Goal: Transaction & Acquisition: Purchase product/service

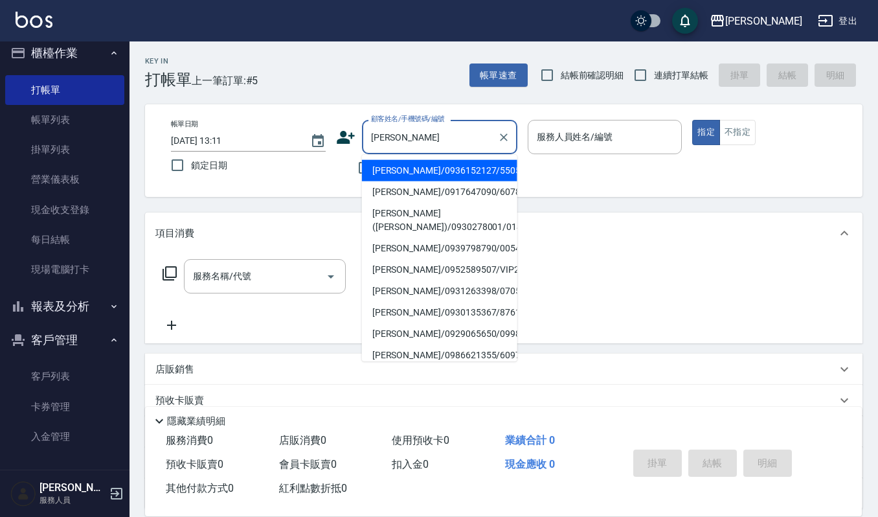
scroll to position [13, 0]
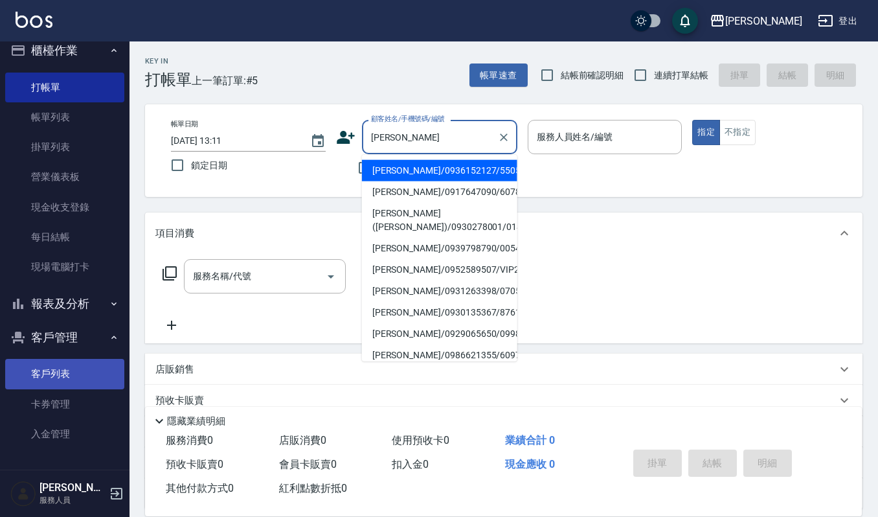
click at [54, 361] on link "客戶列表" at bounding box center [64, 374] width 119 height 30
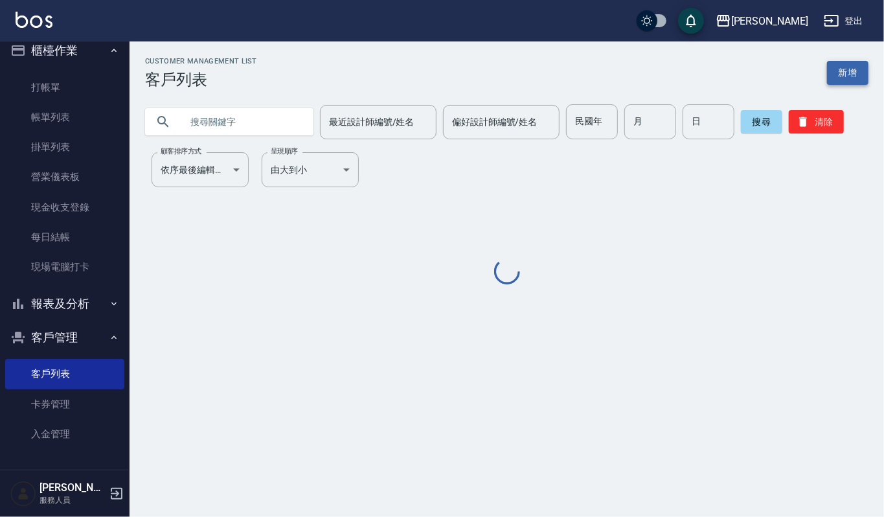
click at [836, 71] on link "新增" at bounding box center [847, 73] width 41 height 24
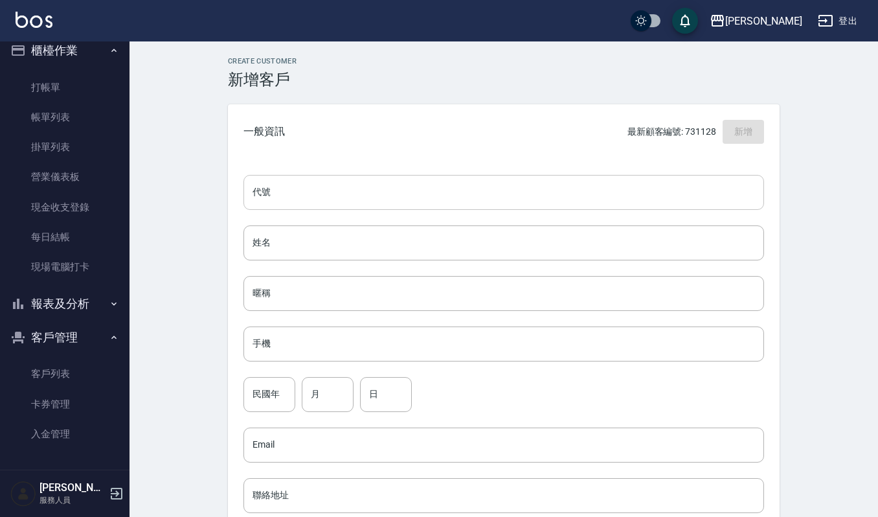
click at [299, 195] on input "代號" at bounding box center [504, 192] width 521 height 35
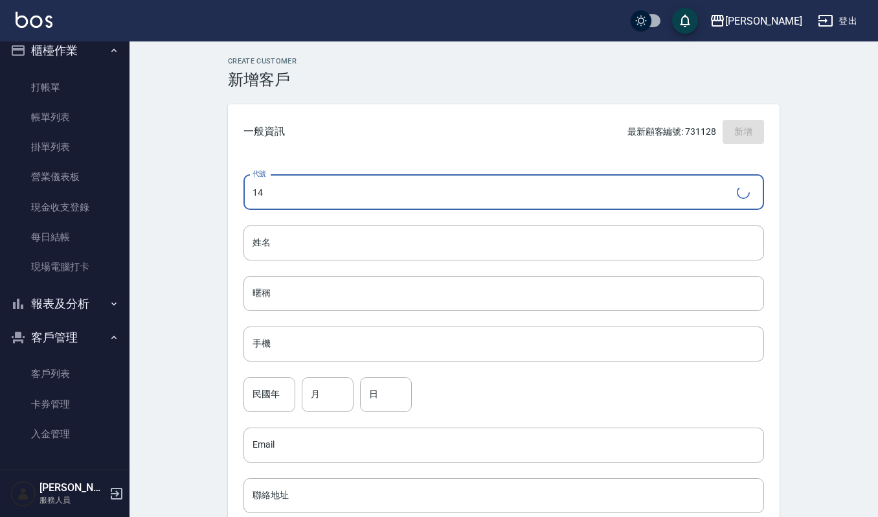
type input "1"
type input "61477"
click at [336, 255] on input "姓名" at bounding box center [504, 242] width 521 height 35
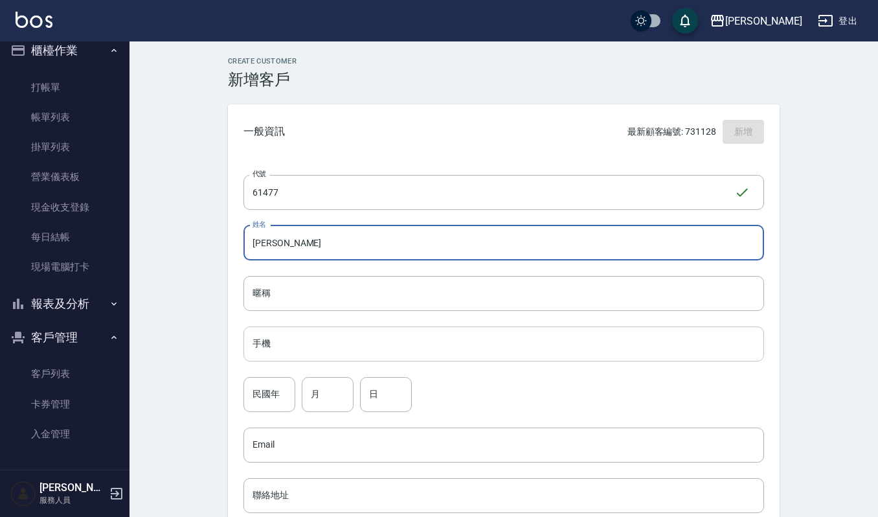
type input "[PERSON_NAME]"
click at [389, 334] on input "手機" at bounding box center [504, 344] width 521 height 35
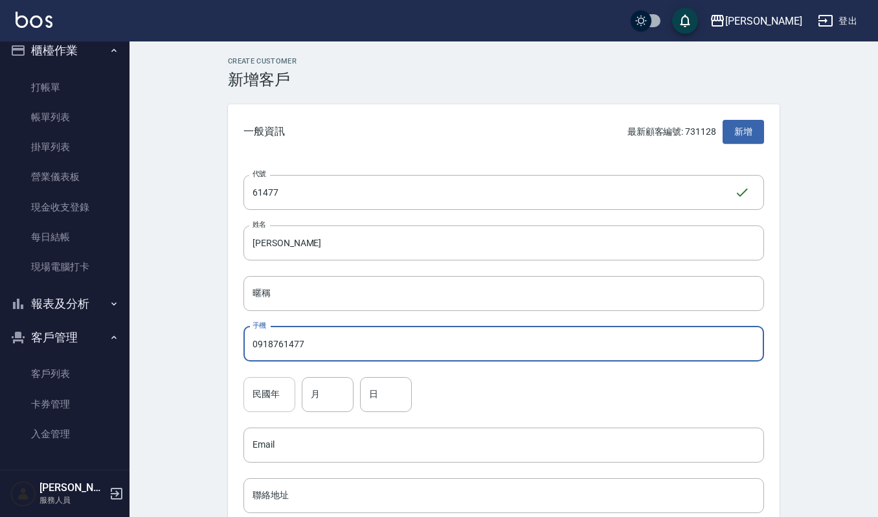
type input "0918761477"
click at [286, 404] on input "民國年" at bounding box center [270, 394] width 52 height 35
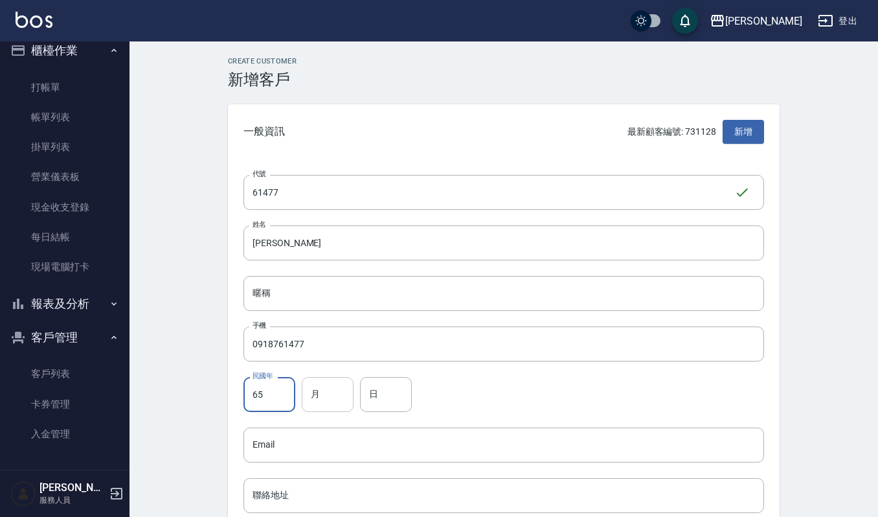
type input "65"
click at [314, 397] on input "月" at bounding box center [328, 394] width 52 height 35
type input "10"
click at [385, 381] on input "日" at bounding box center [386, 394] width 52 height 35
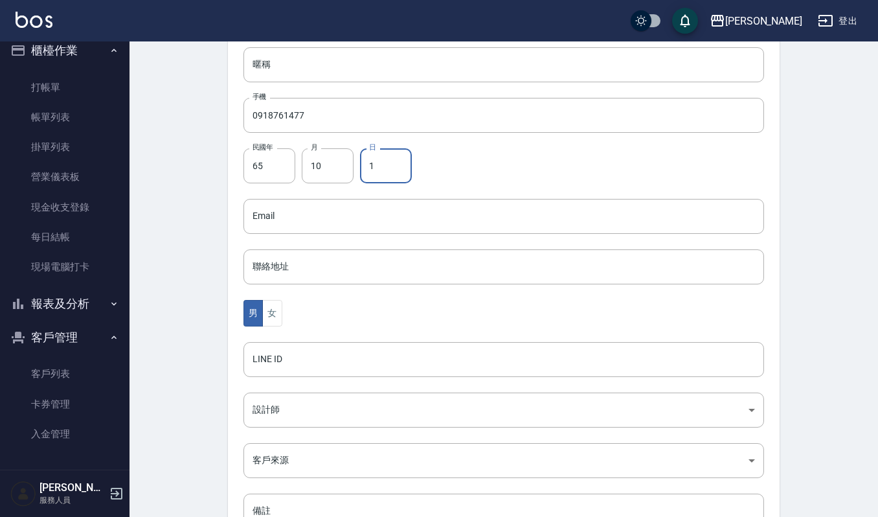
scroll to position [327, 0]
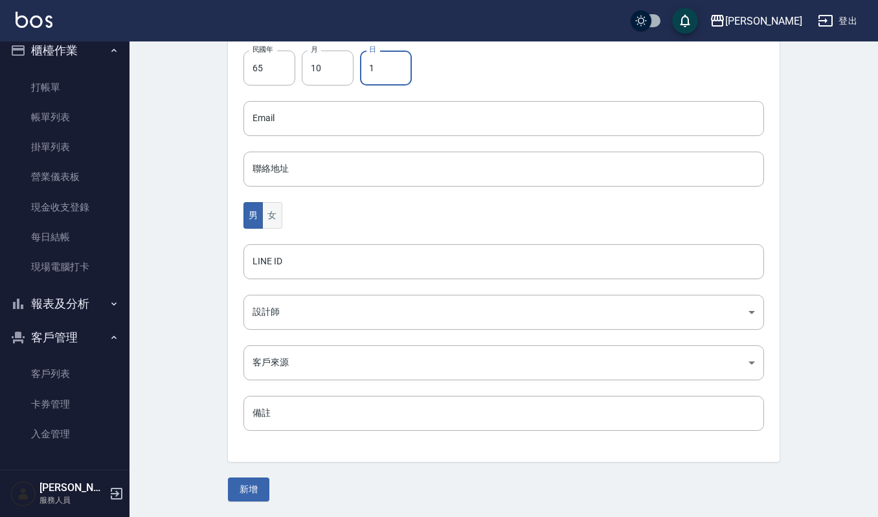
type input "1"
click at [268, 216] on button "女" at bounding box center [271, 215] width 19 height 27
click at [240, 493] on button "新增" at bounding box center [248, 489] width 41 height 24
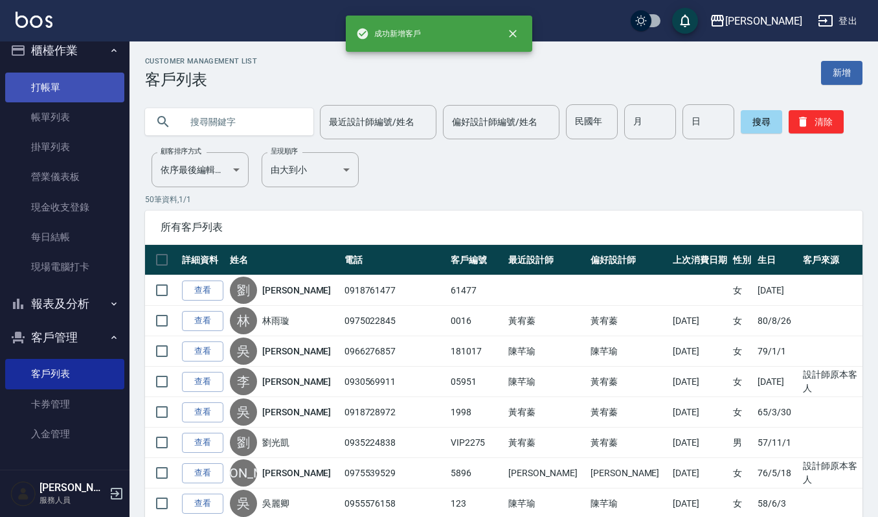
click at [76, 97] on link "打帳單" at bounding box center [64, 88] width 119 height 30
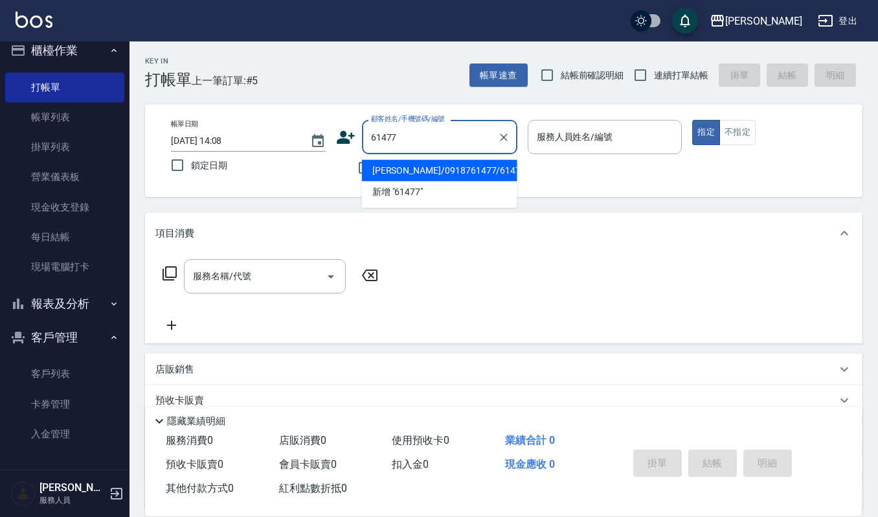
type input "劉欣儀/0918761477/61477"
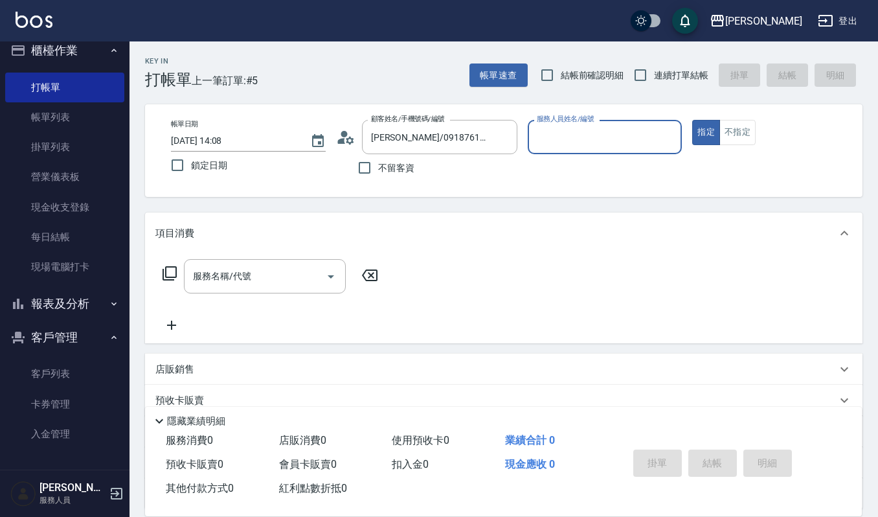
click at [566, 132] on input "服務人員姓名/編號" at bounding box center [605, 137] width 143 height 23
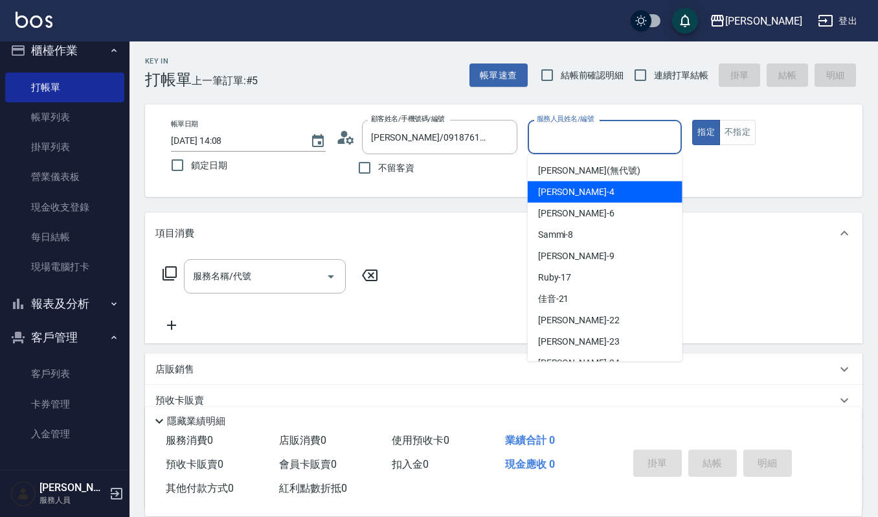
click at [610, 192] on div "吉兒 -4" at bounding box center [605, 191] width 155 height 21
type input "吉兒-4"
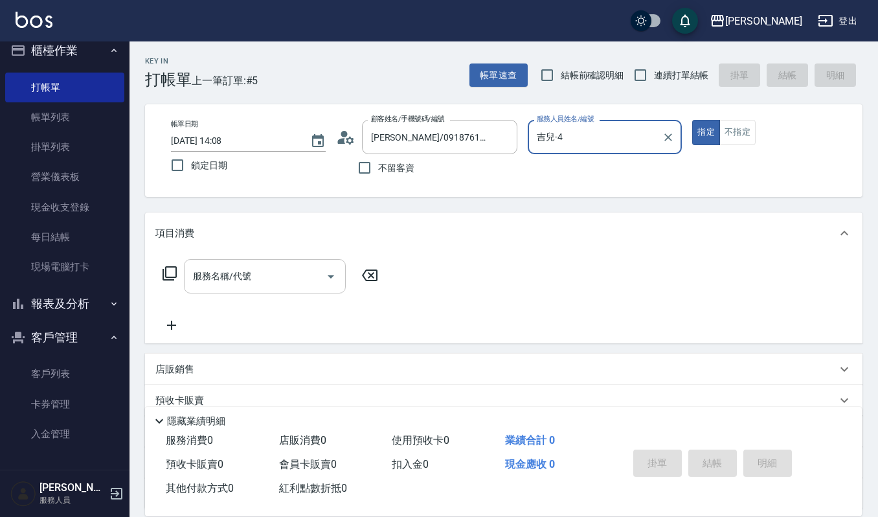
click at [314, 271] on input "服務名稱/代號" at bounding box center [255, 276] width 131 height 23
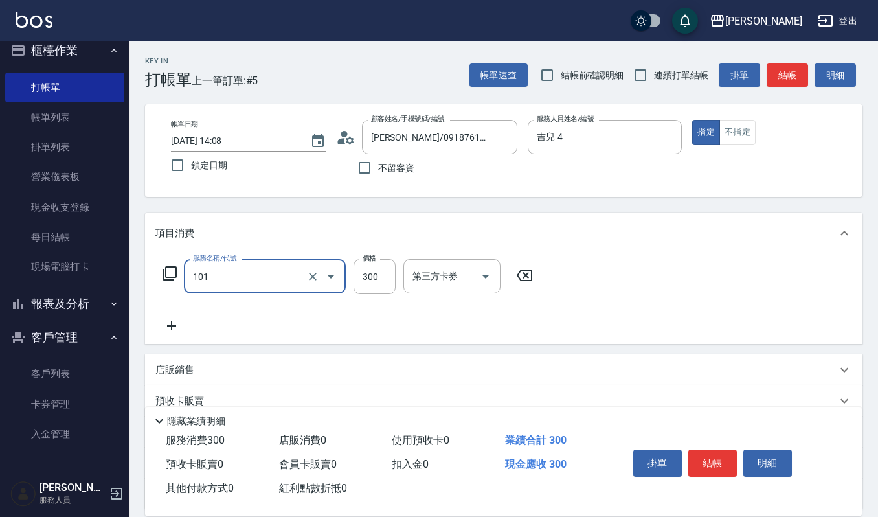
type input "一般洗髮(101)"
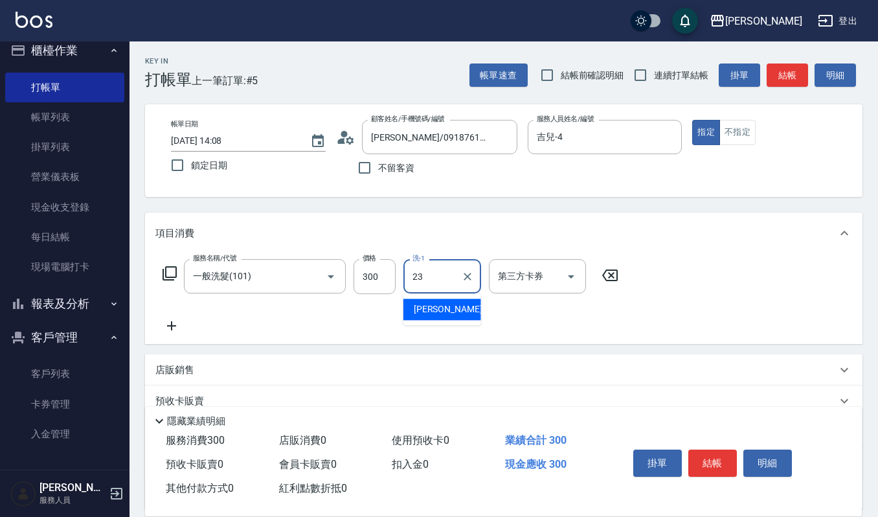
type input "郁涵-23"
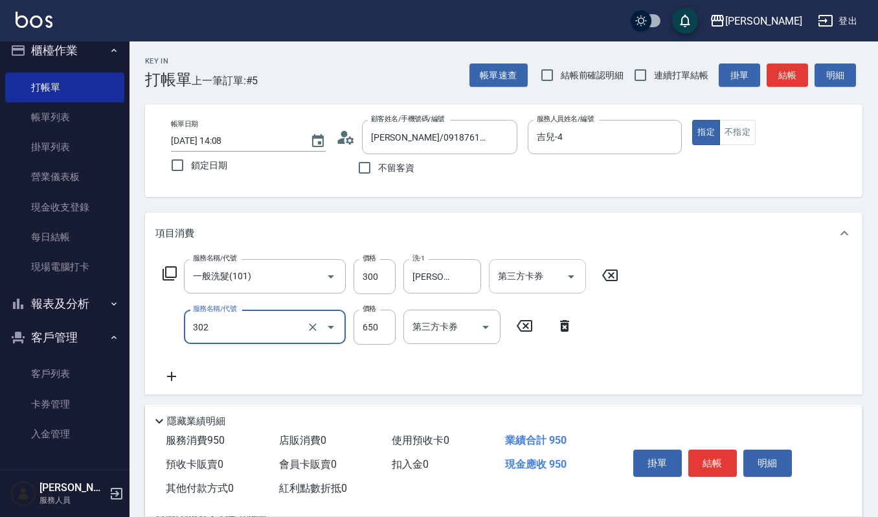
type input "經典剪髮-Gill(302)"
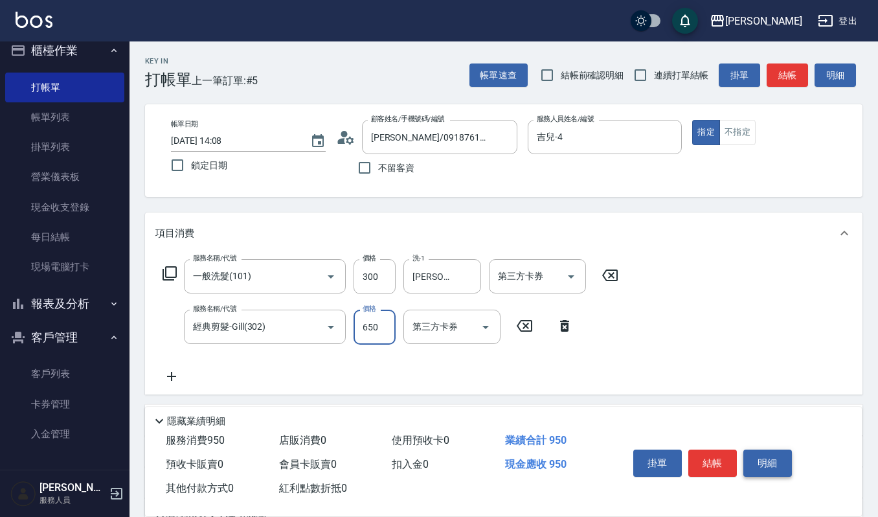
click at [761, 467] on button "明細" at bounding box center [768, 463] width 49 height 27
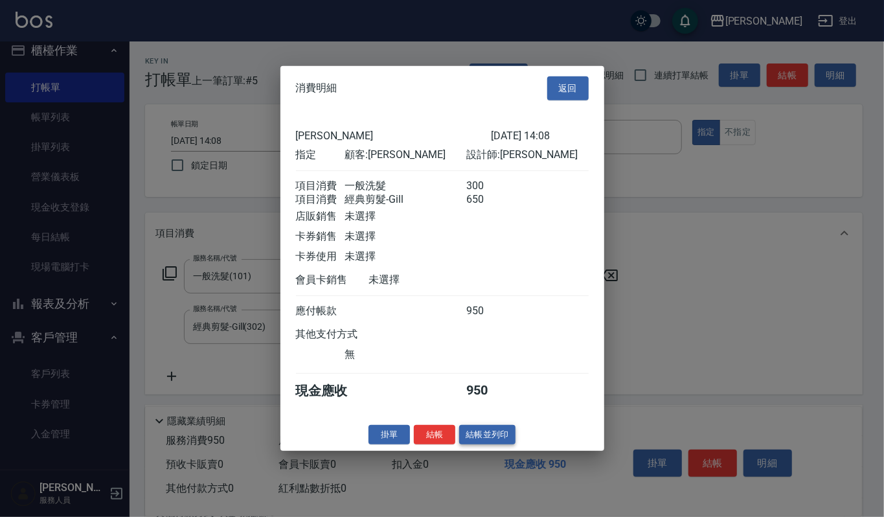
click at [495, 439] on button "結帳並列印" at bounding box center [487, 434] width 56 height 20
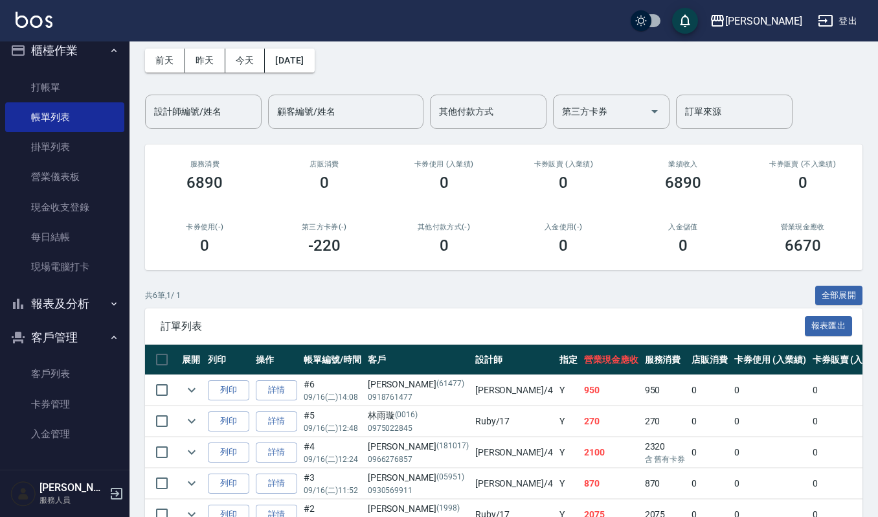
scroll to position [86, 0]
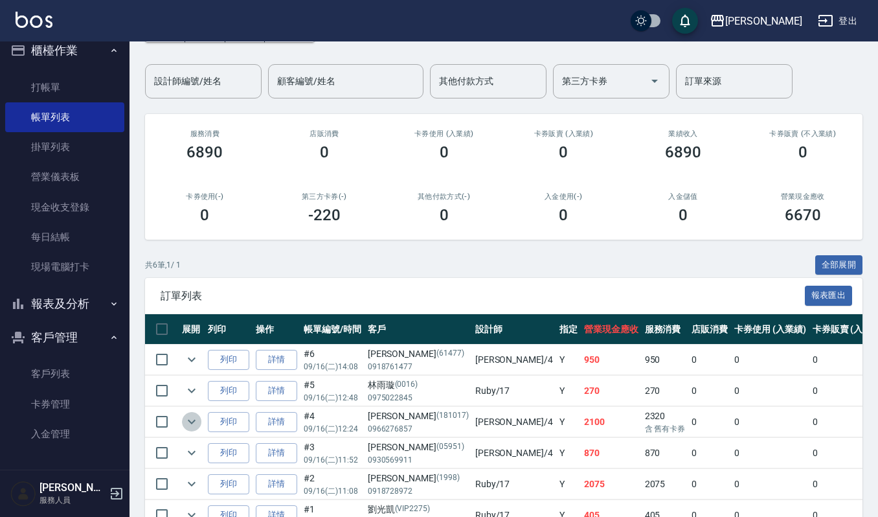
click at [192, 416] on icon "expand row" at bounding box center [192, 422] width 16 height 16
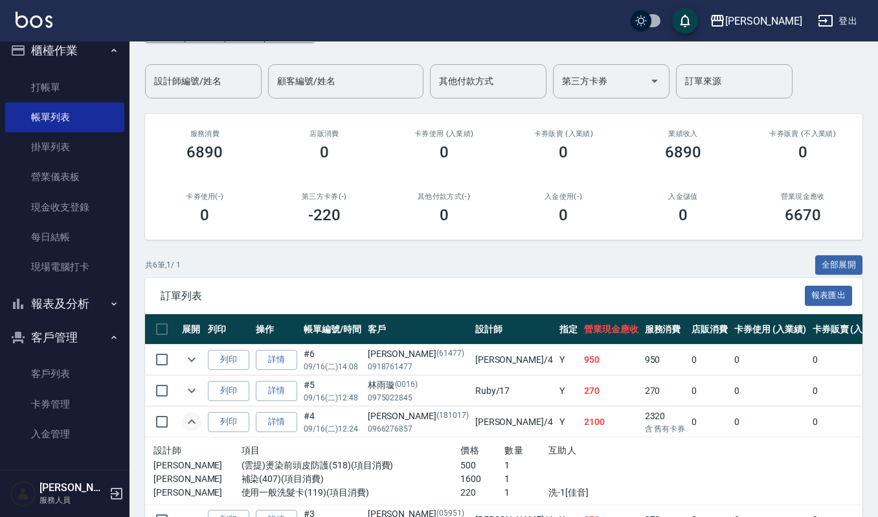
click at [190, 420] on icon "expand row" at bounding box center [192, 422] width 16 height 16
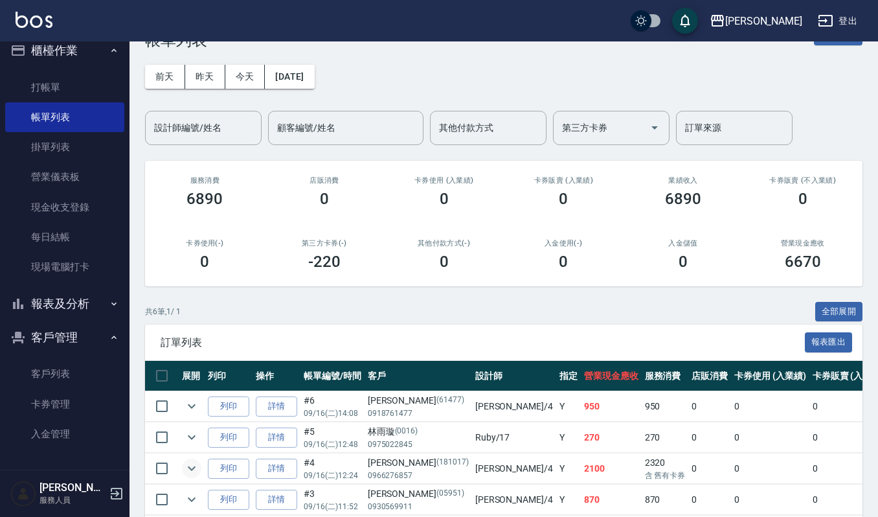
scroll to position [0, 0]
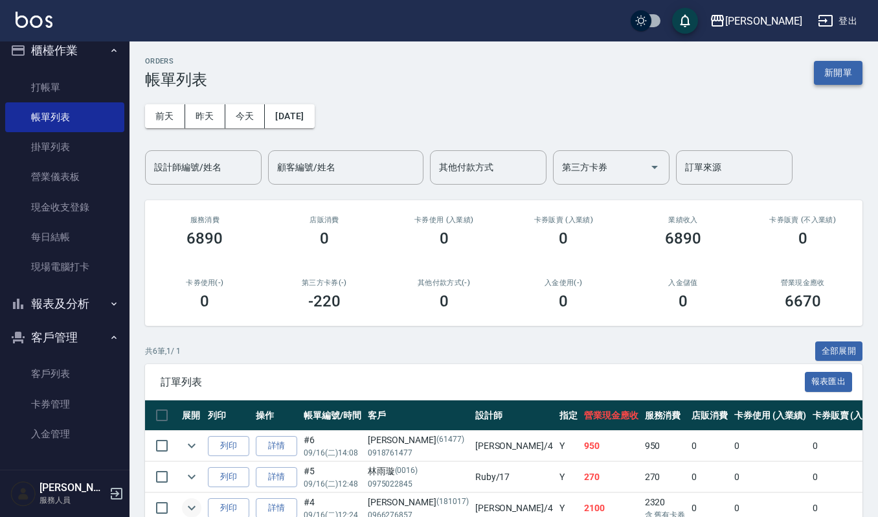
click at [848, 76] on button "新開單" at bounding box center [838, 73] width 49 height 24
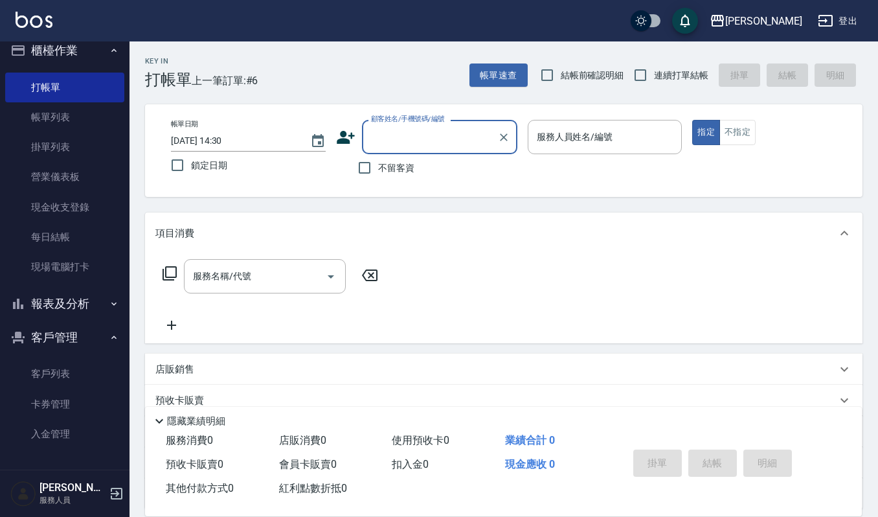
click at [400, 141] on input "顧客姓名/手機號碼/編號" at bounding box center [430, 137] width 124 height 23
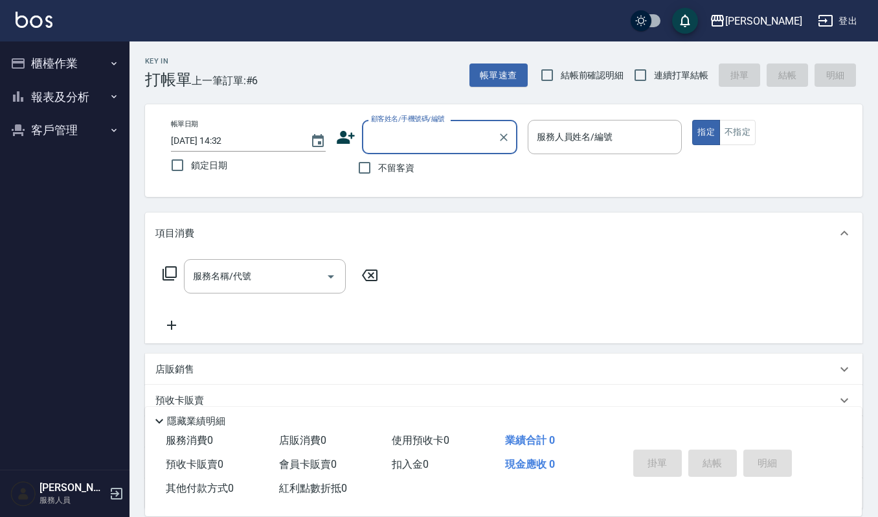
click at [459, 130] on input "顧客姓名/手機號碼/編號" at bounding box center [430, 137] width 124 height 23
type input "j"
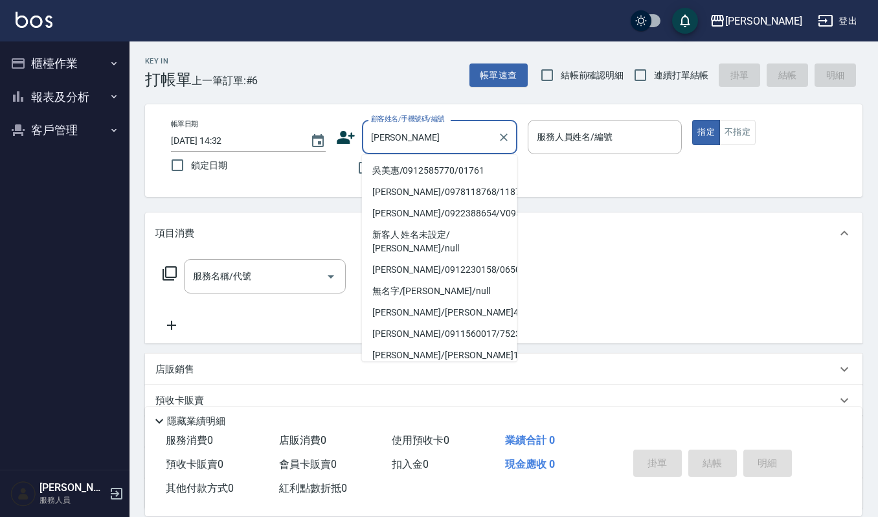
click at [433, 166] on li "吳美惠/0912585770/01761" at bounding box center [439, 170] width 155 height 21
type input "吳美惠/0912585770/01761"
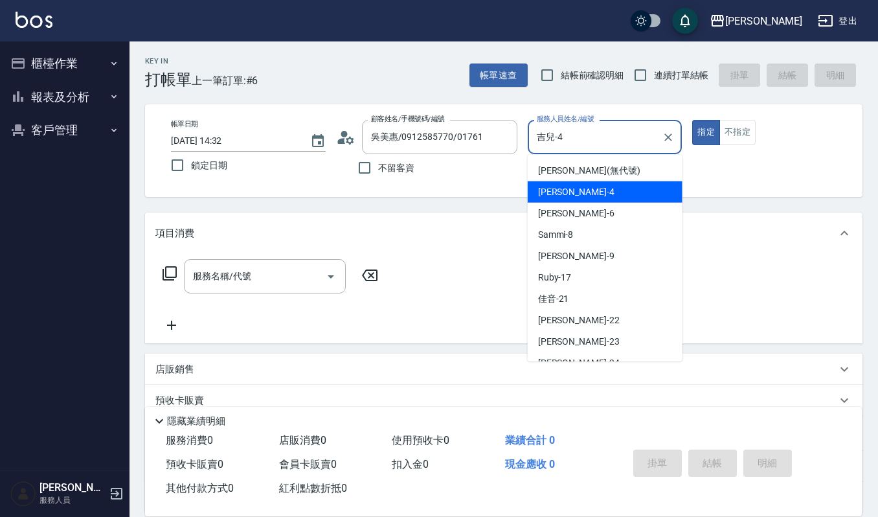
click at [602, 136] on input "吉兒-4" at bounding box center [596, 137] width 124 height 23
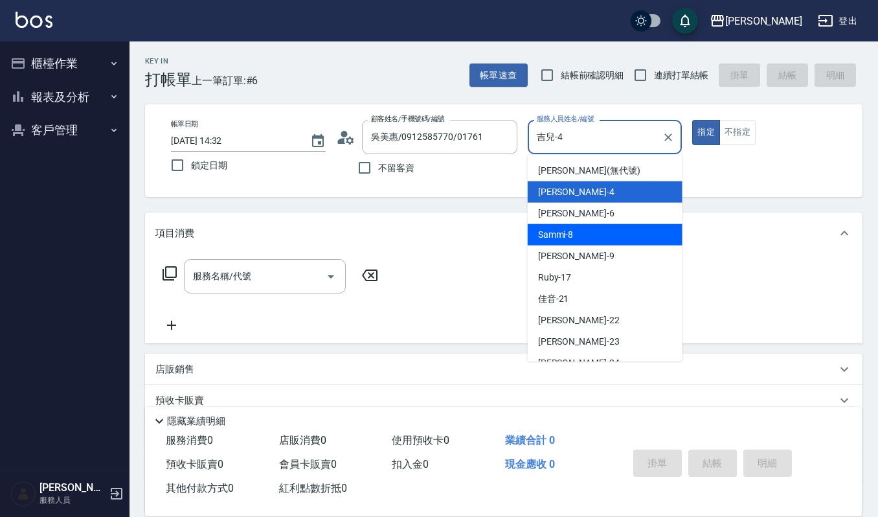
click at [592, 231] on div "Sammi -8" at bounding box center [605, 234] width 155 height 21
type input "Sammi-8"
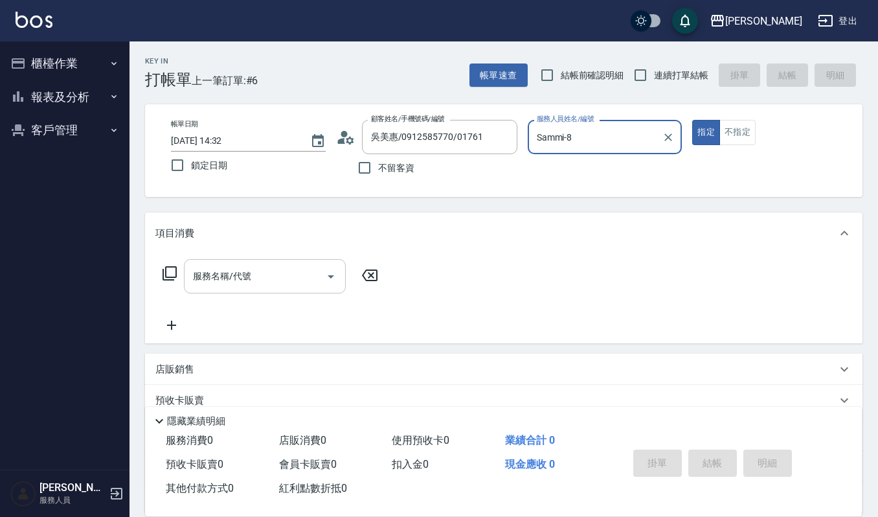
click at [288, 281] on input "服務名稱/代號" at bounding box center [255, 276] width 131 height 23
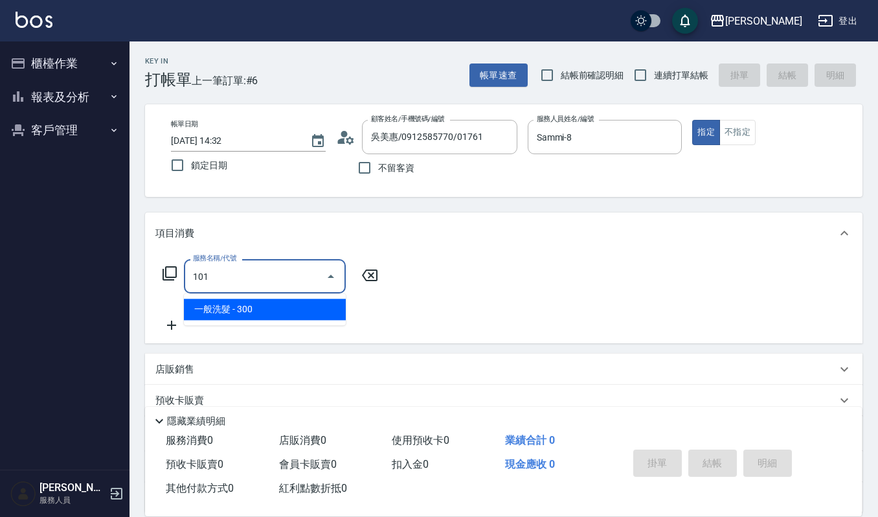
type input "一般洗髮(101)"
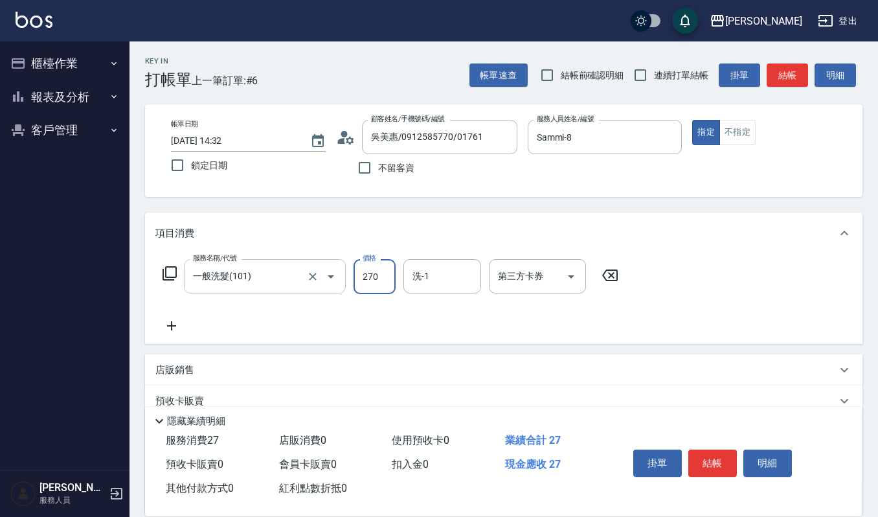
type input "270"
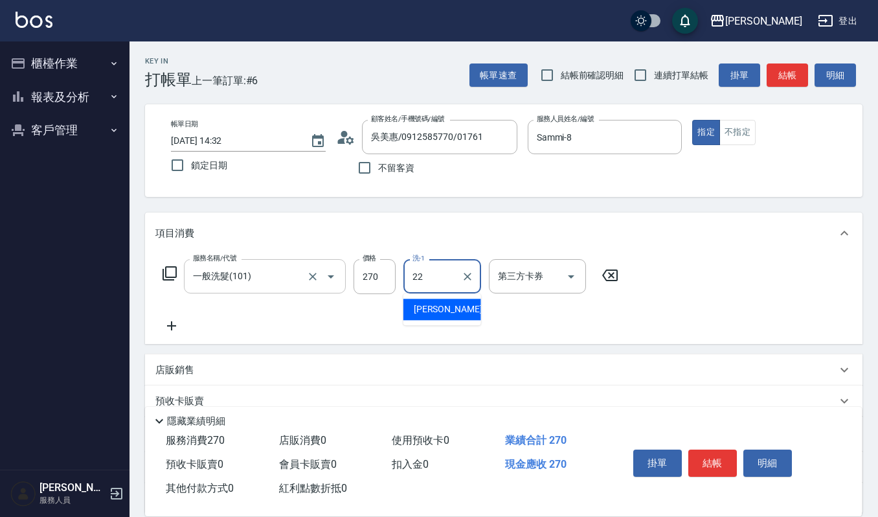
type input "宜芳-22"
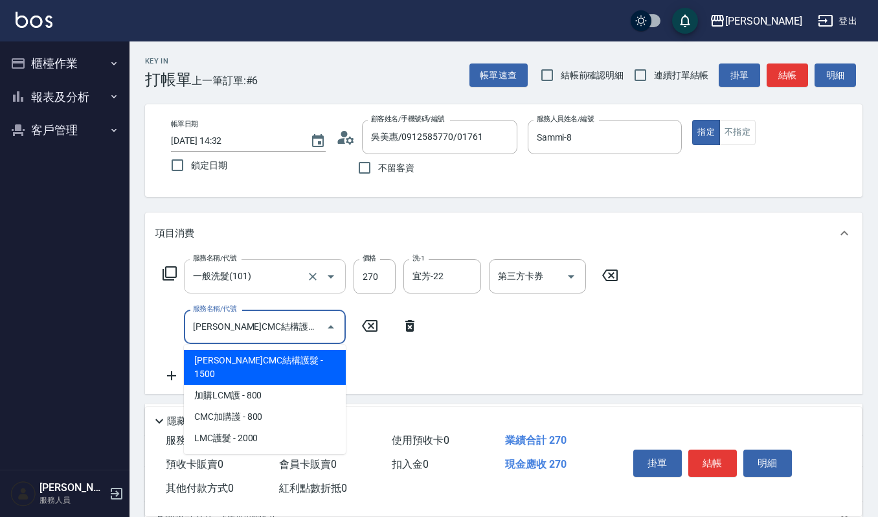
type input "荷昀CMC結構護髮(585)"
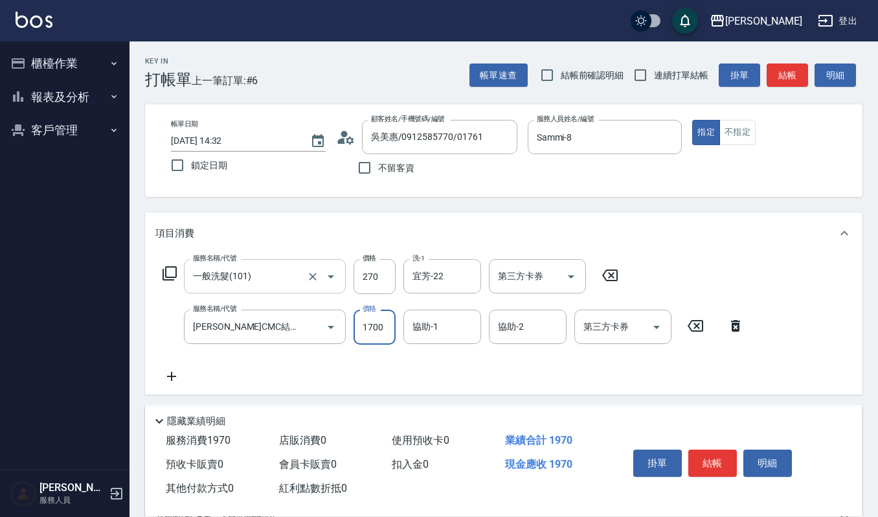
type input "1700"
type input "宜芳-22"
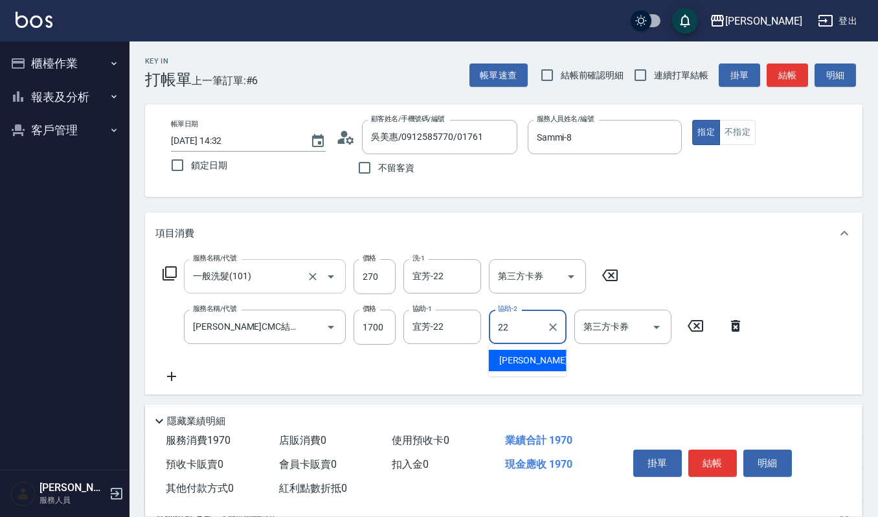
type input "宜芳-22"
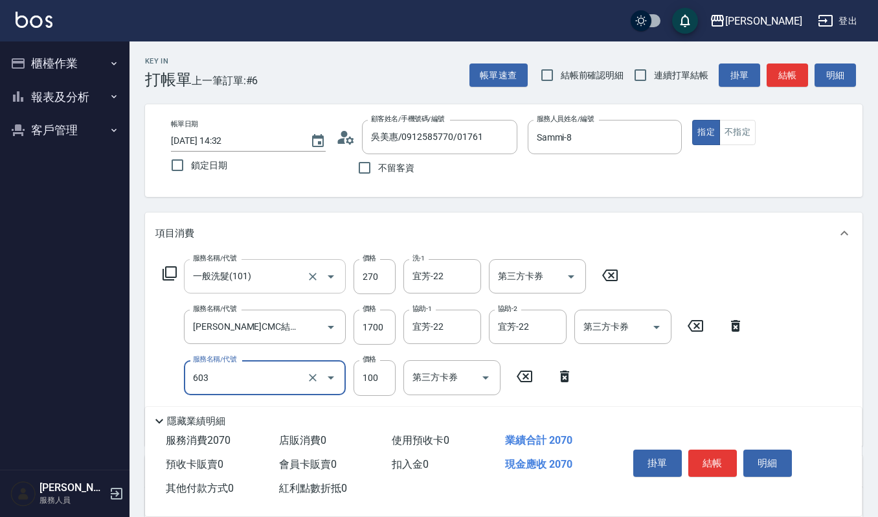
type input "電棒離子夾玉米鬚(603)"
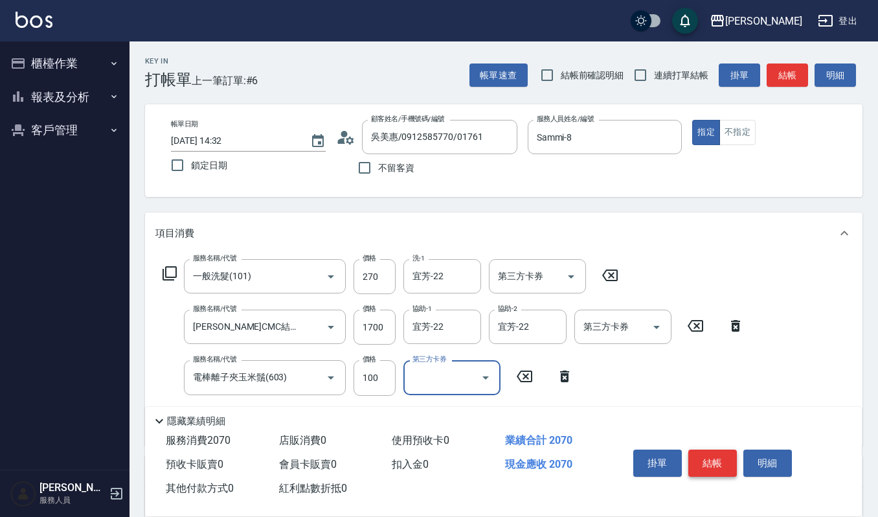
click at [707, 469] on button "結帳" at bounding box center [713, 463] width 49 height 27
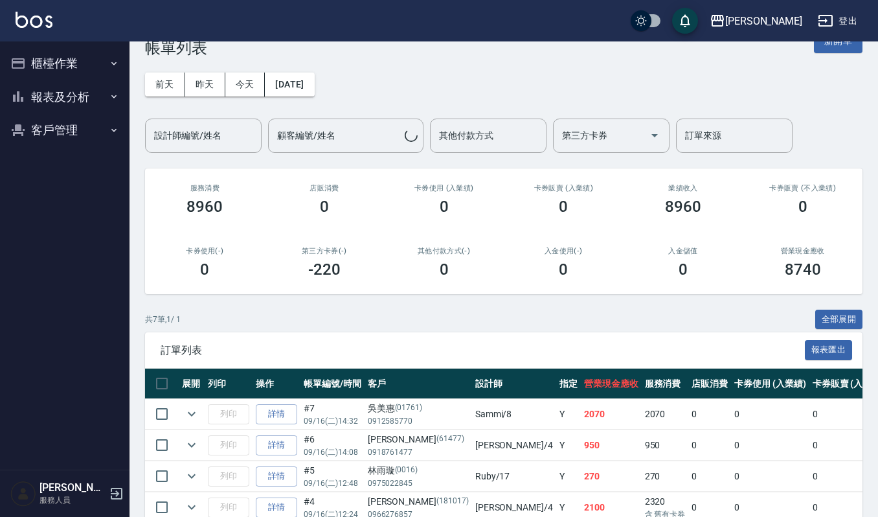
scroll to position [86, 0]
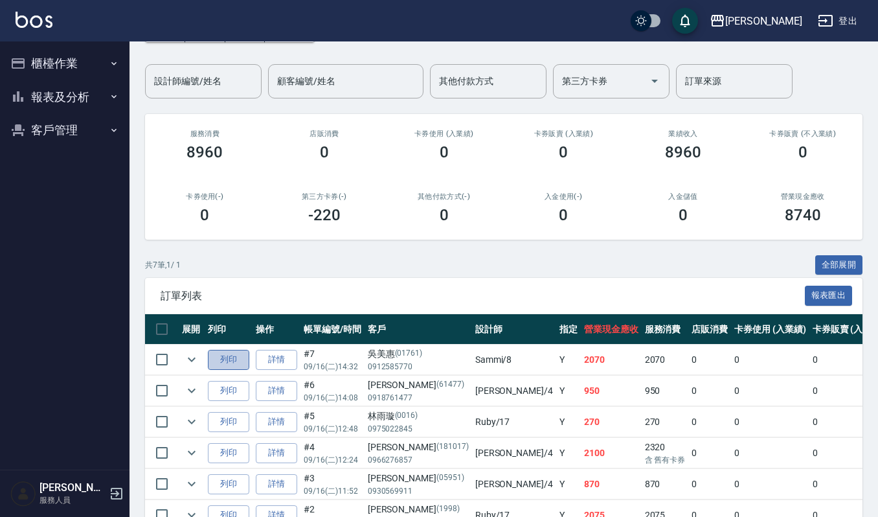
click at [221, 361] on button "列印" at bounding box center [228, 360] width 41 height 20
click at [267, 361] on link "詳情" at bounding box center [276, 360] width 41 height 20
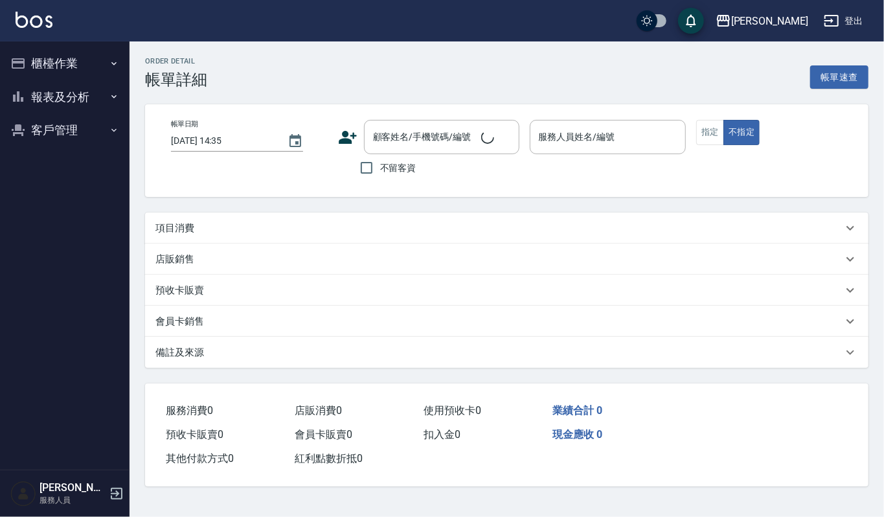
type input "2025/09/16 14:32"
type input "Sammi-8"
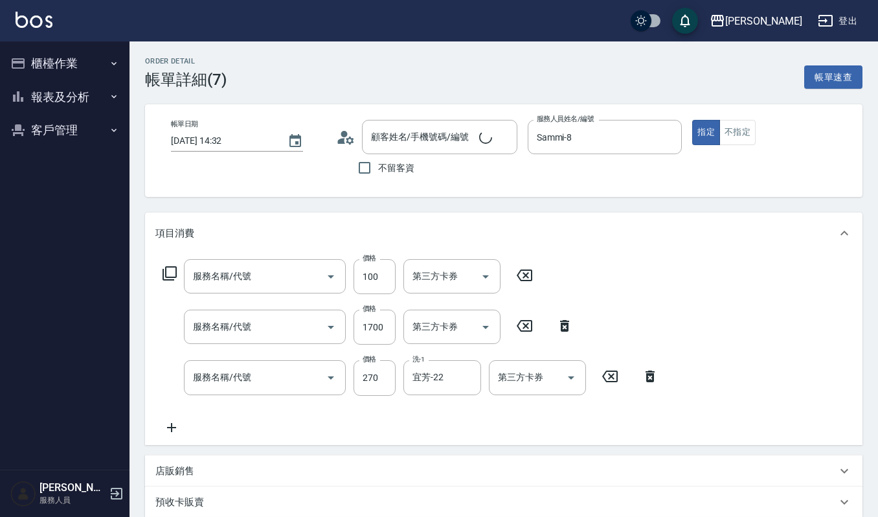
type input "電棒離子夾玉米鬚(603)"
type input "荷昀CMC結構護髮(585)"
type input "一般洗髮(101)"
type input "吳美惠/0912585770/01761"
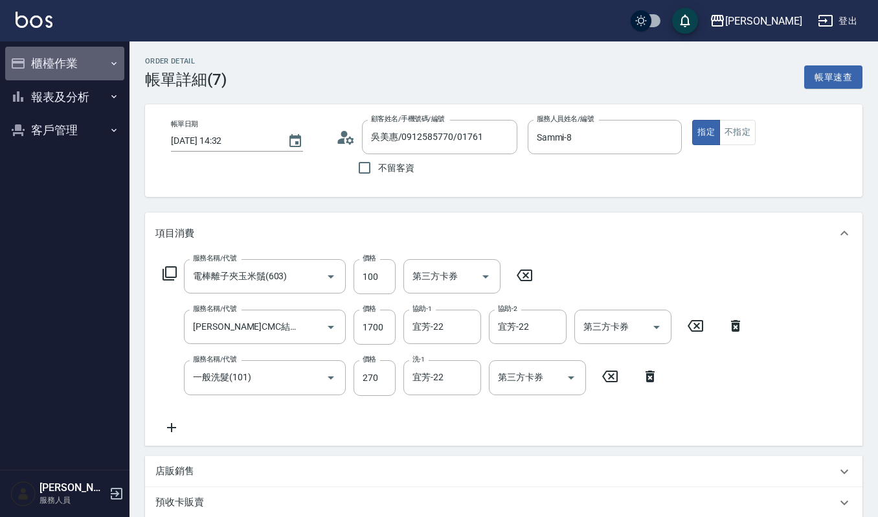
click at [67, 58] on button "櫃檯作業" at bounding box center [64, 64] width 119 height 34
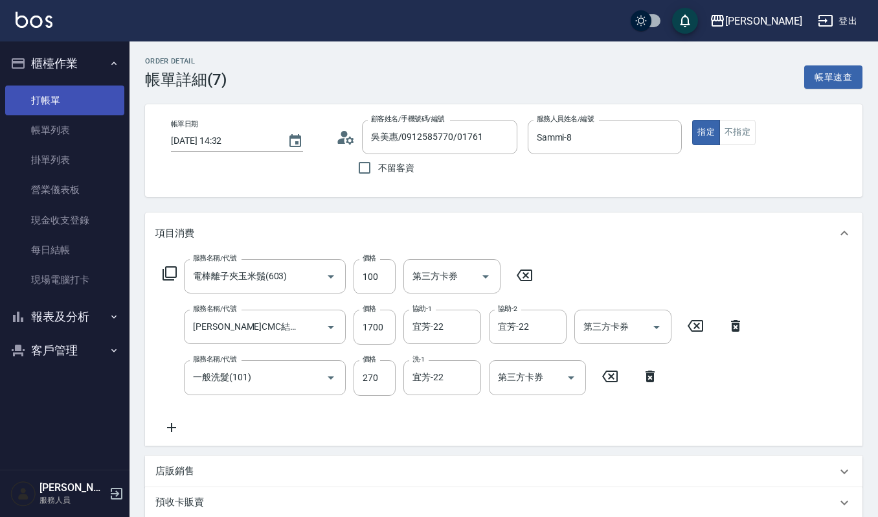
click at [48, 97] on link "打帳單" at bounding box center [64, 101] width 119 height 30
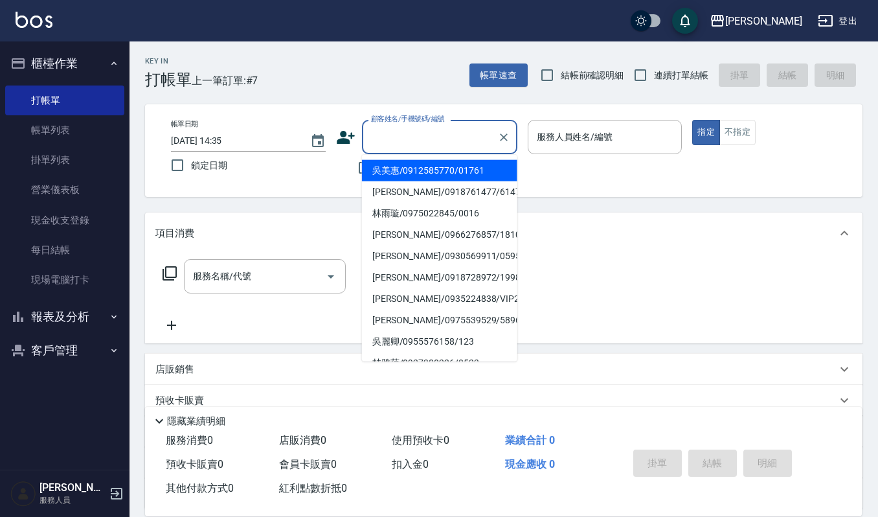
drag, startPoint x: 464, startPoint y: 135, endPoint x: 456, endPoint y: 98, distance: 37.7
click at [459, 124] on div "顧客姓名/手機號碼/編號" at bounding box center [439, 137] width 155 height 34
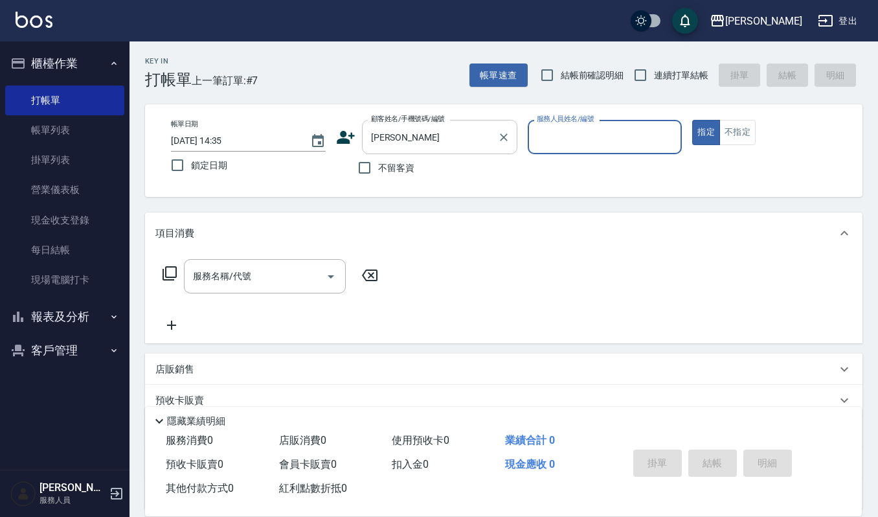
click at [438, 148] on input "柯珮" at bounding box center [430, 137] width 124 height 23
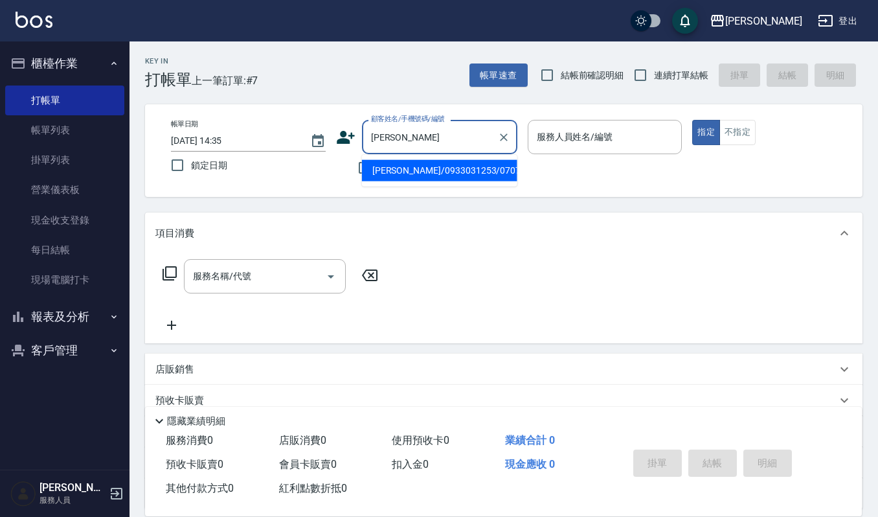
click at [410, 164] on li "柯珮琳/0933031253/070742" at bounding box center [439, 170] width 155 height 21
type input "柯珮琳/0933031253/070742"
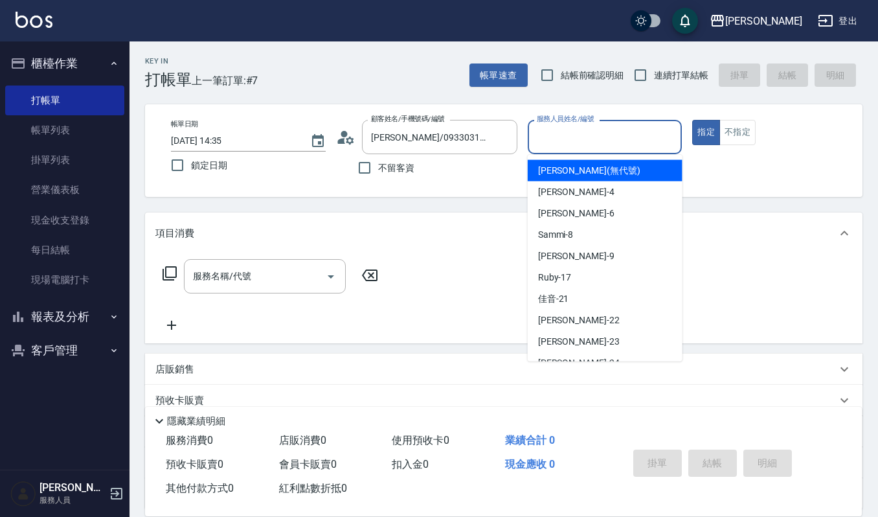
click at [570, 140] on input "服務人員姓名/編號" at bounding box center [605, 137] width 143 height 23
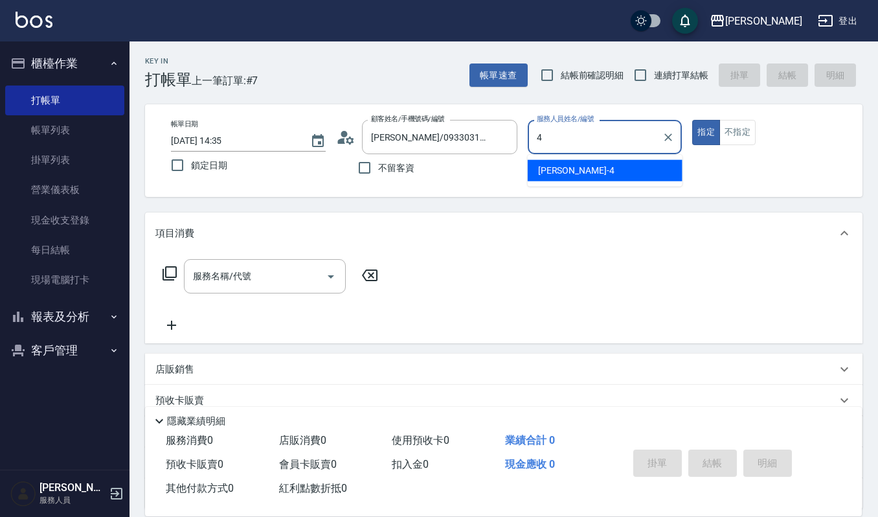
type input "吉兒-4"
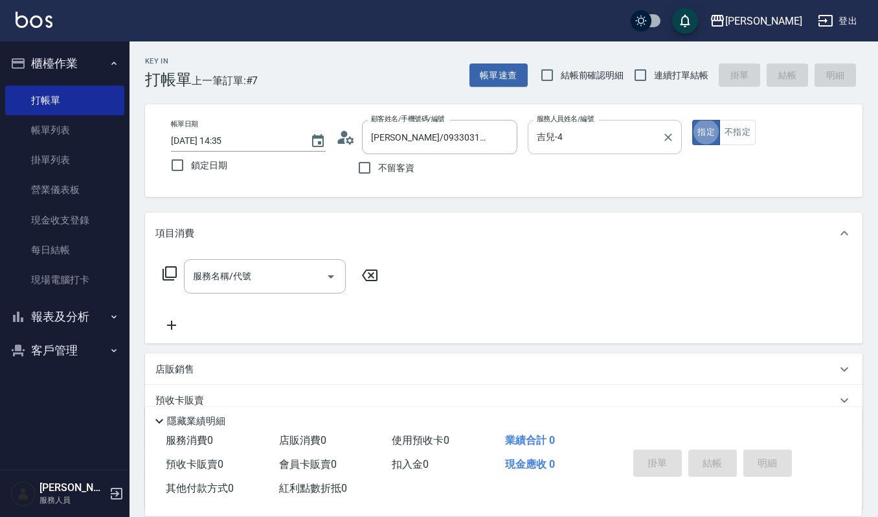
type button "true"
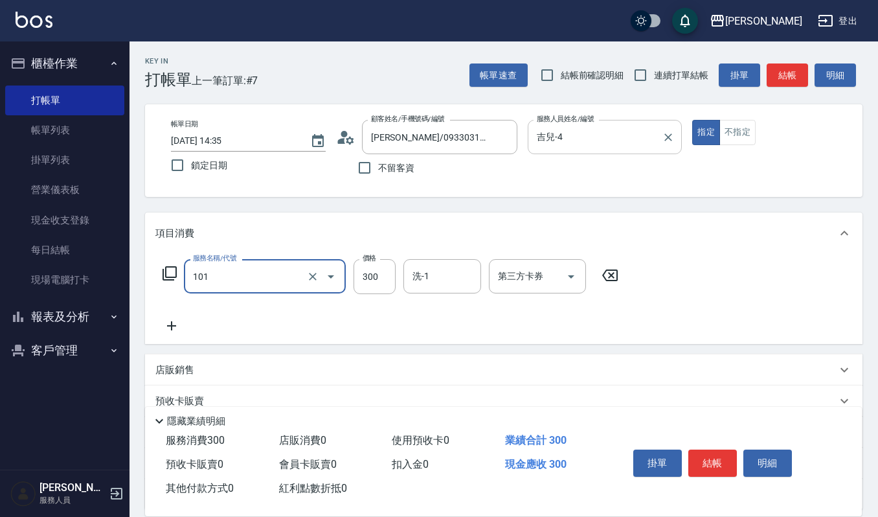
type input "一般洗髮(101)"
type input "270"
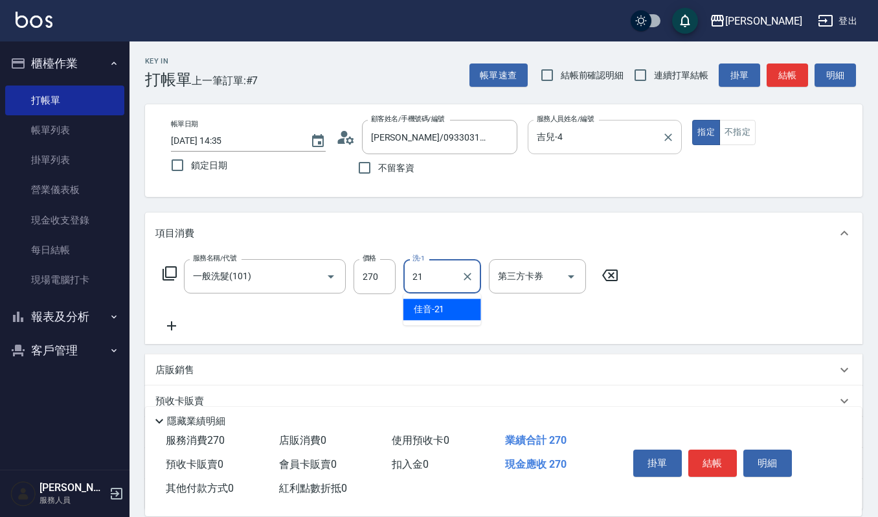
type input "佳音-21"
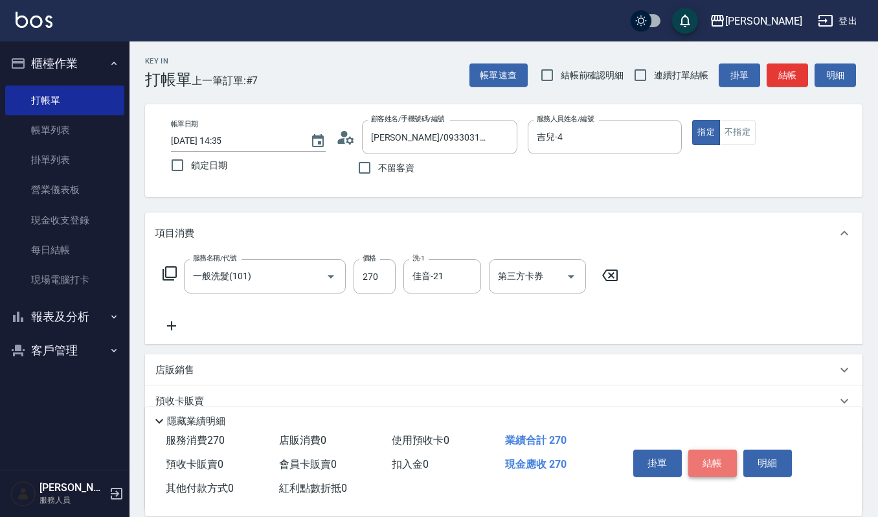
click at [713, 459] on button "結帳" at bounding box center [713, 463] width 49 height 27
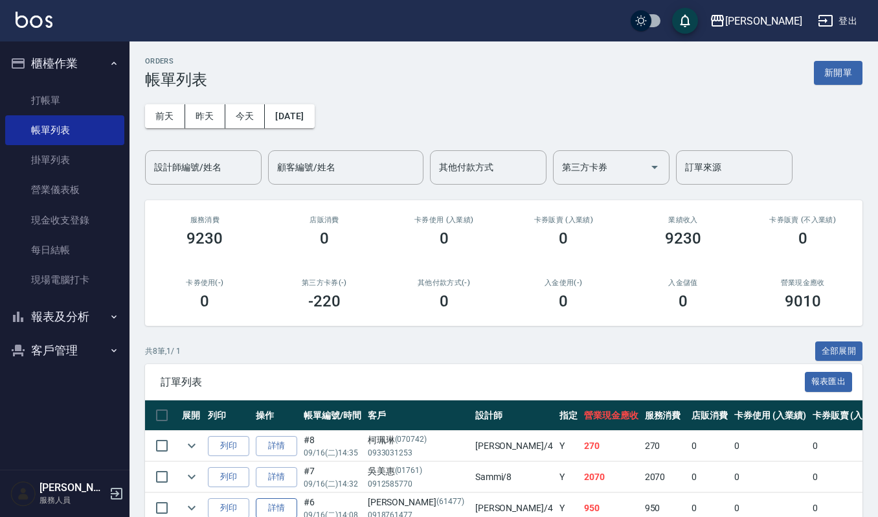
click at [281, 507] on link "詳情" at bounding box center [276, 508] width 41 height 20
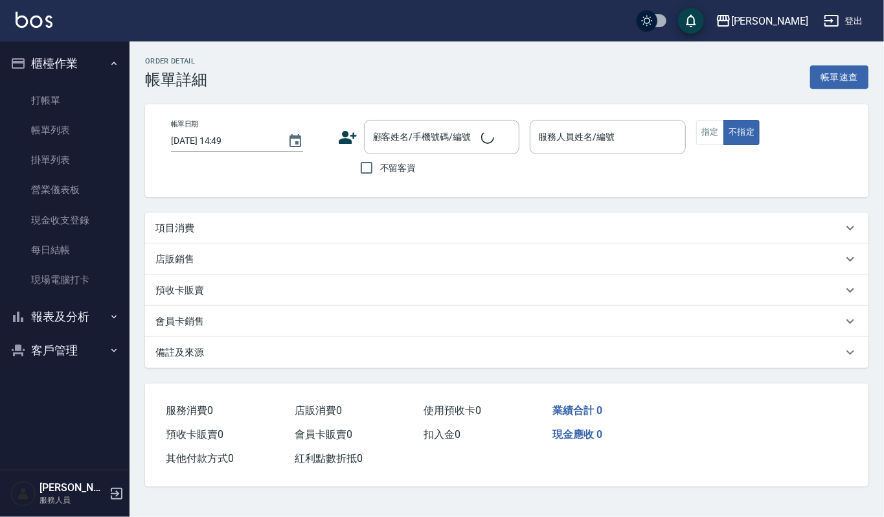
type input "2025/09/16 14:08"
type input "吉兒-4"
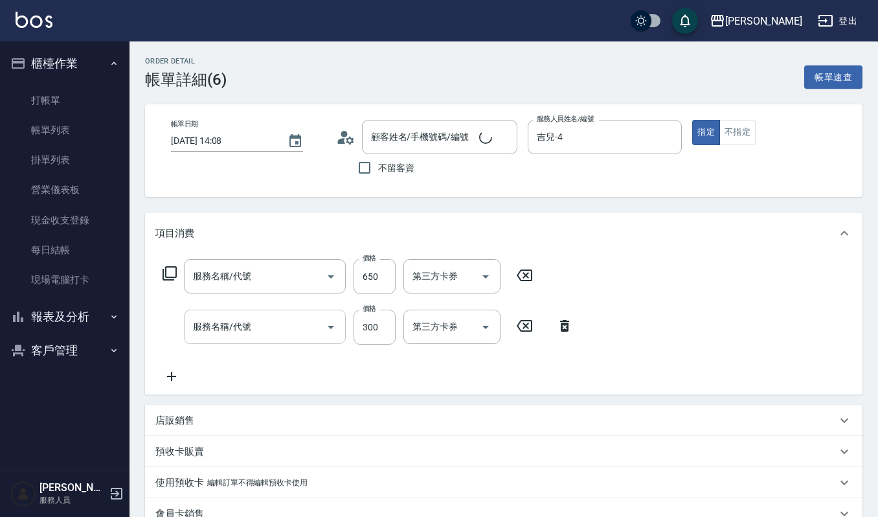
type input "劉欣儀/0918761477/61477"
type input "經典剪髮-Gill(302)"
type input "一般洗髮(101)"
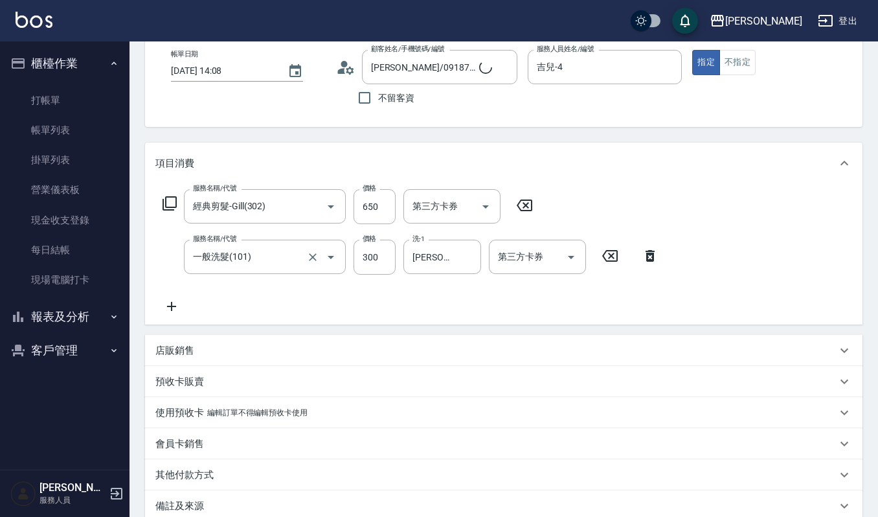
scroll to position [211, 0]
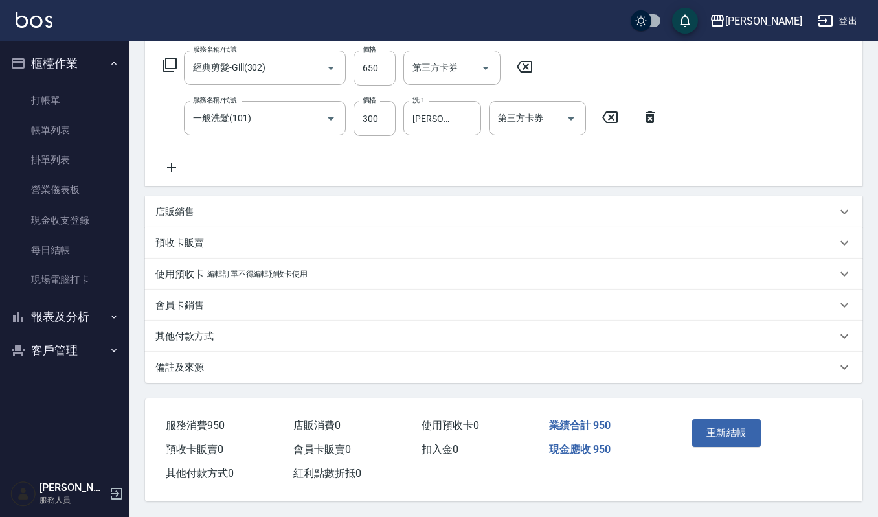
click at [166, 212] on p "店販銷售" at bounding box center [174, 212] width 39 height 14
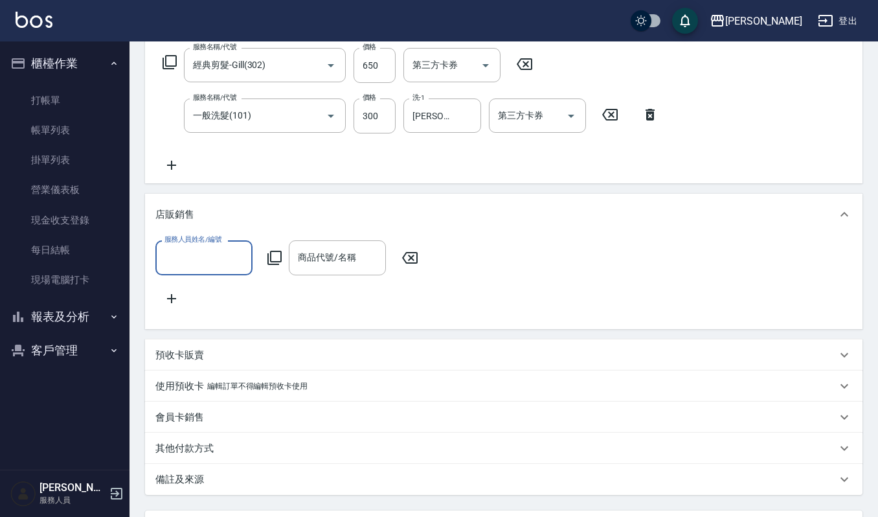
scroll to position [0, 0]
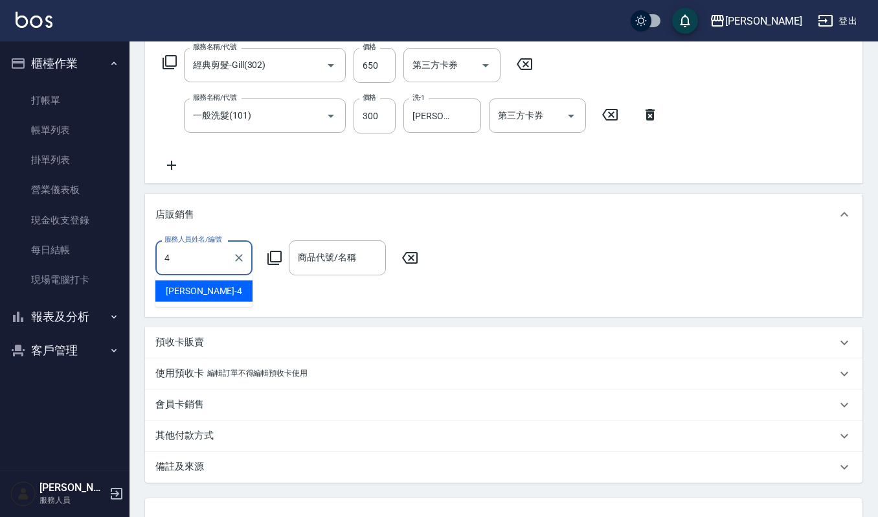
type input "吉兒-4"
type input "3"
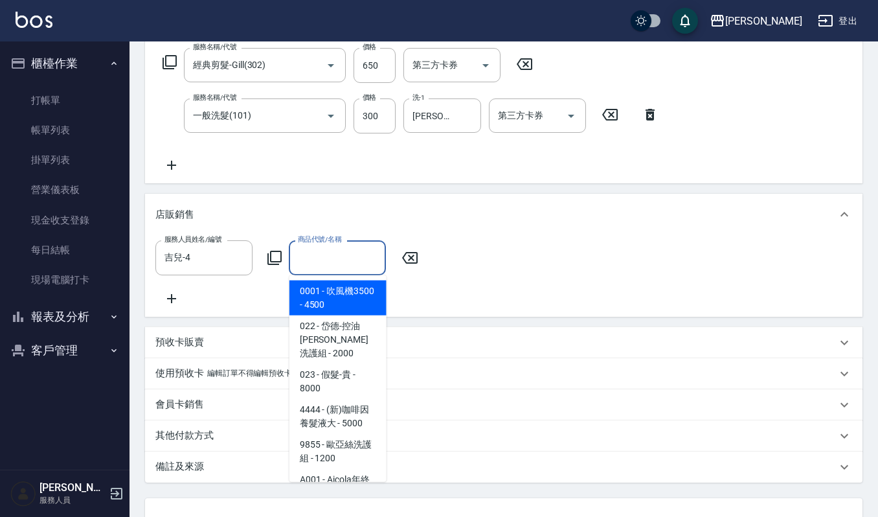
type input "ㄎ"
type input "ㄊ"
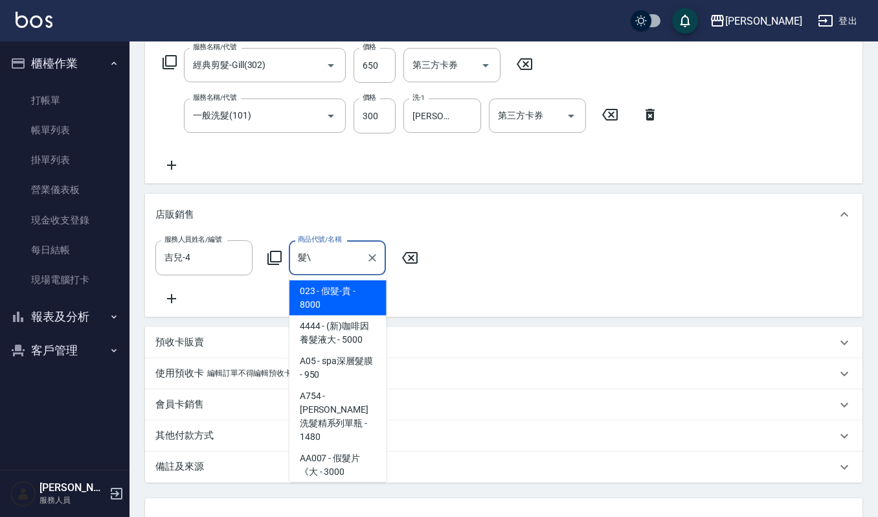
type input "髮"
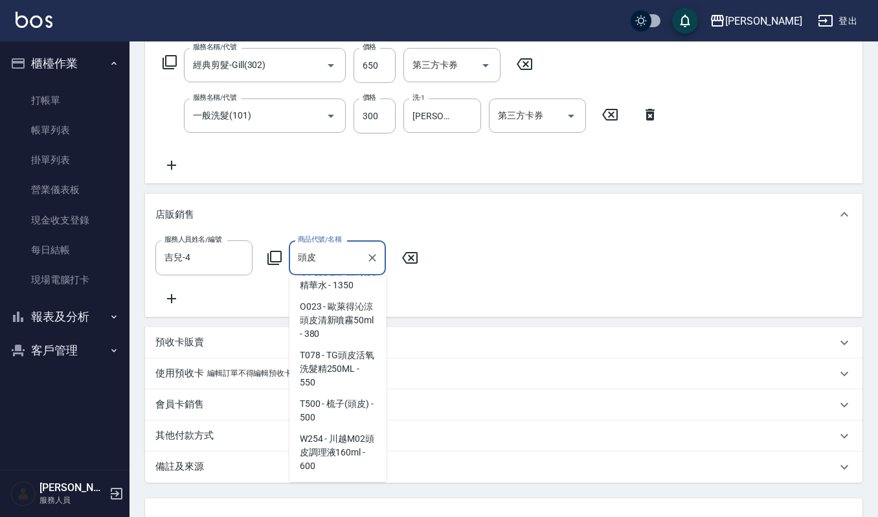
scroll to position [5, 0]
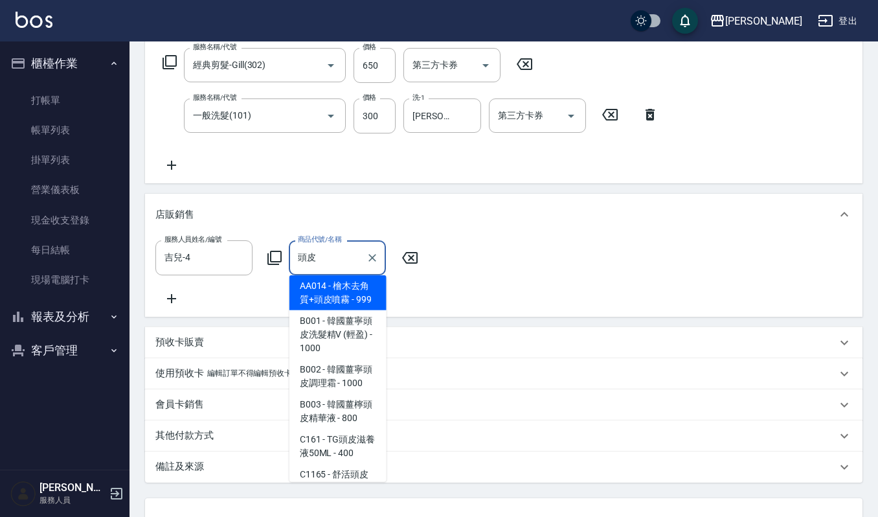
type input "頭"
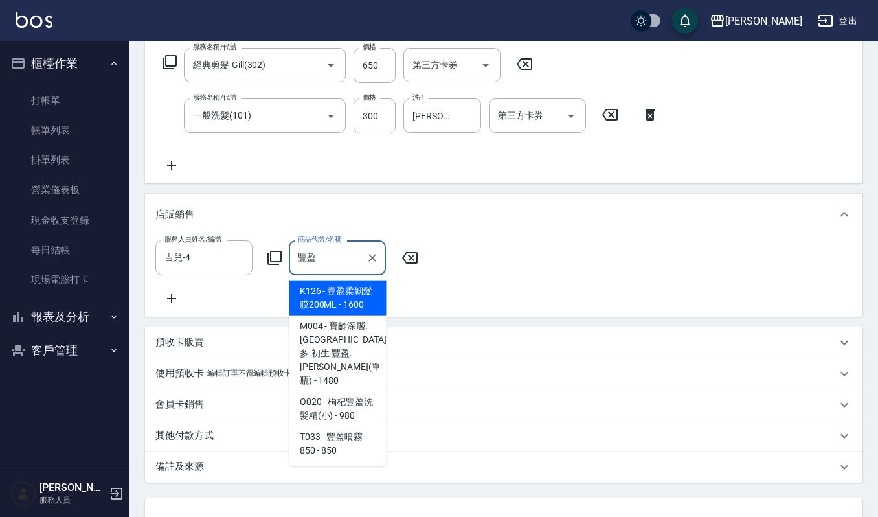
type input "豐"
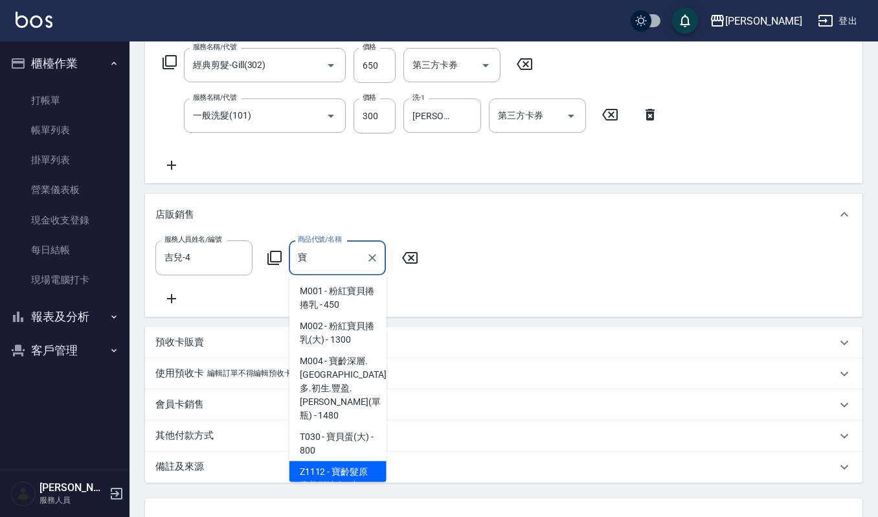
scroll to position [1, 0]
type input "寶齡髮原素養髮液大+小"
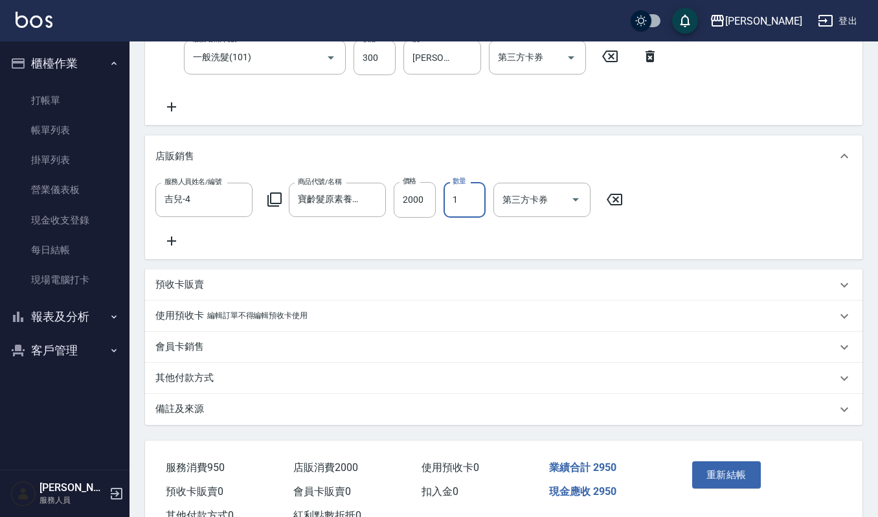
scroll to position [327, 0]
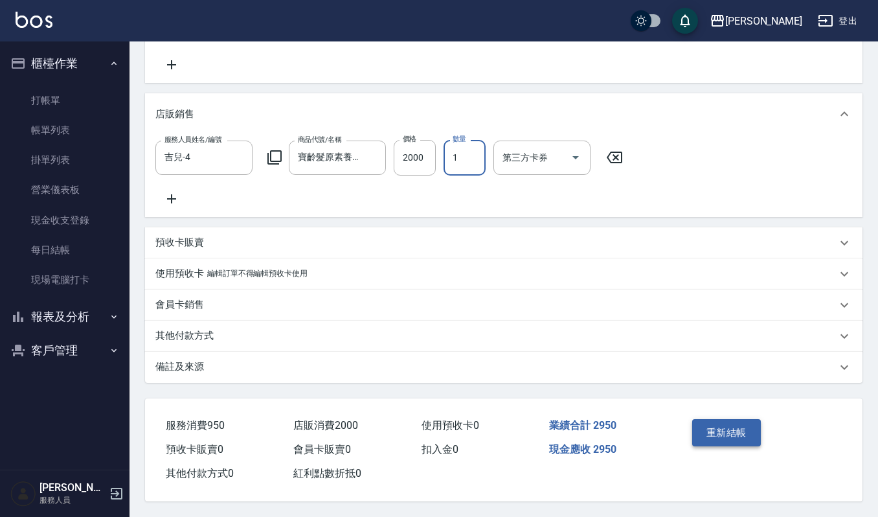
click at [736, 429] on button "重新結帳" at bounding box center [727, 432] width 69 height 27
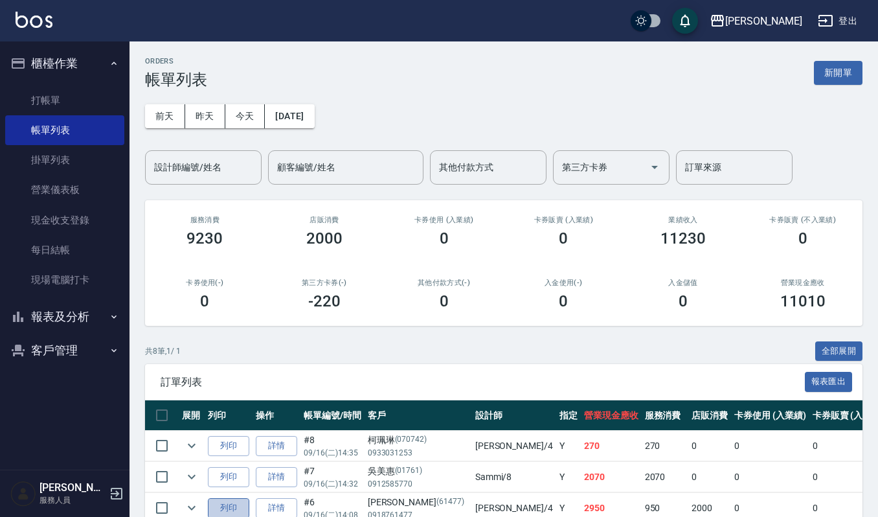
click at [231, 506] on button "列印" at bounding box center [228, 508] width 41 height 20
click at [40, 96] on link "打帳單" at bounding box center [64, 101] width 119 height 30
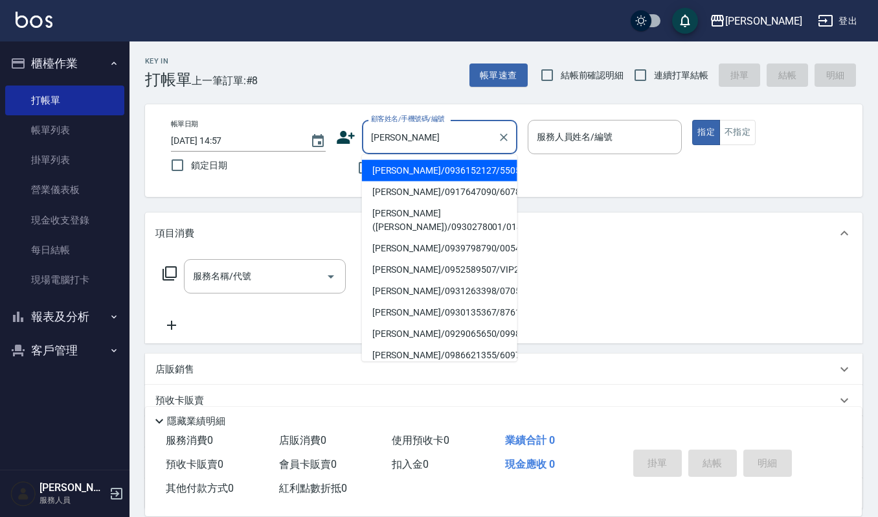
click at [428, 164] on li "陳美慧/0936152127/550530" at bounding box center [439, 170] width 155 height 21
type input "陳美慧/0936152127/550530"
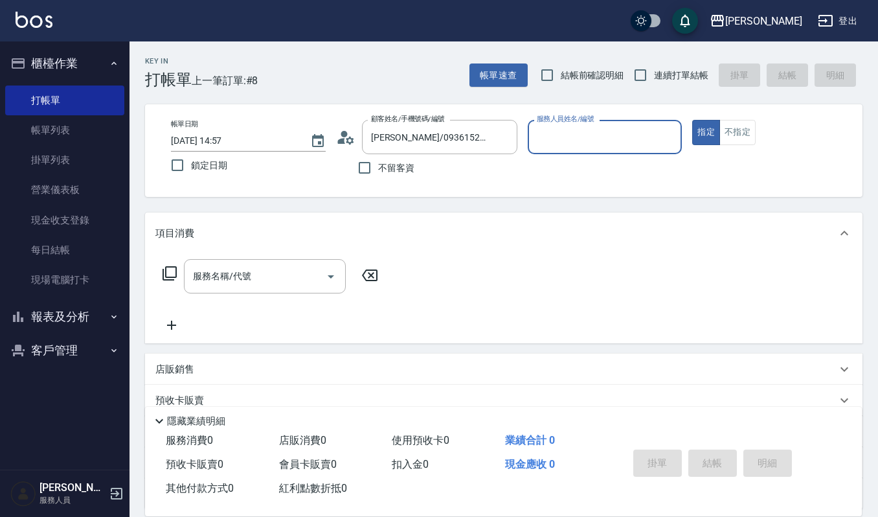
type input "吉兒-4"
click at [263, 268] on input "服務名稱/代號" at bounding box center [255, 276] width 131 height 23
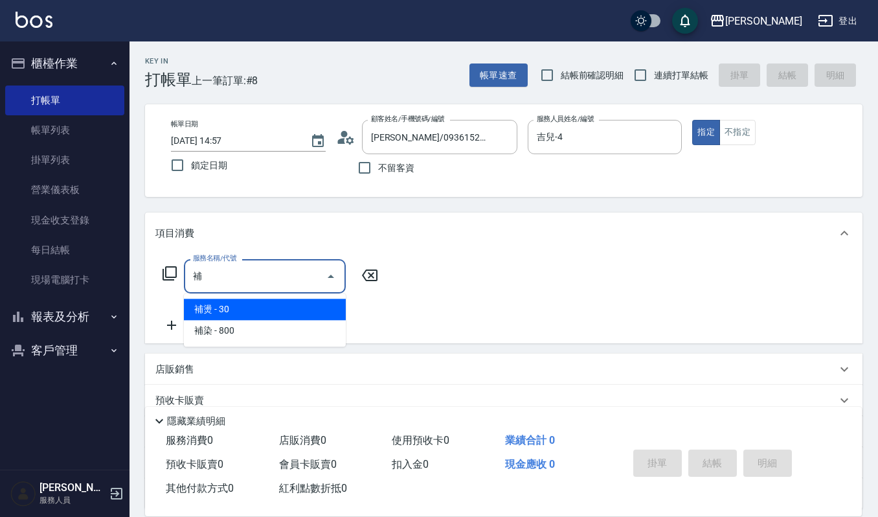
click at [211, 338] on span "補染 - 800" at bounding box center [265, 330] width 162 height 21
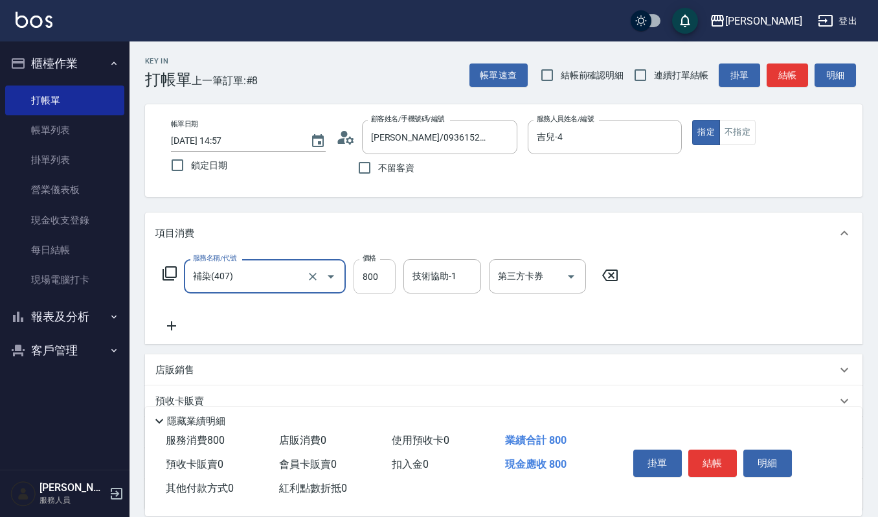
type input "補染(407)"
click at [372, 280] on input "800" at bounding box center [375, 276] width 42 height 35
type input "0"
click at [237, 286] on input "補染(407)" at bounding box center [247, 276] width 114 height 23
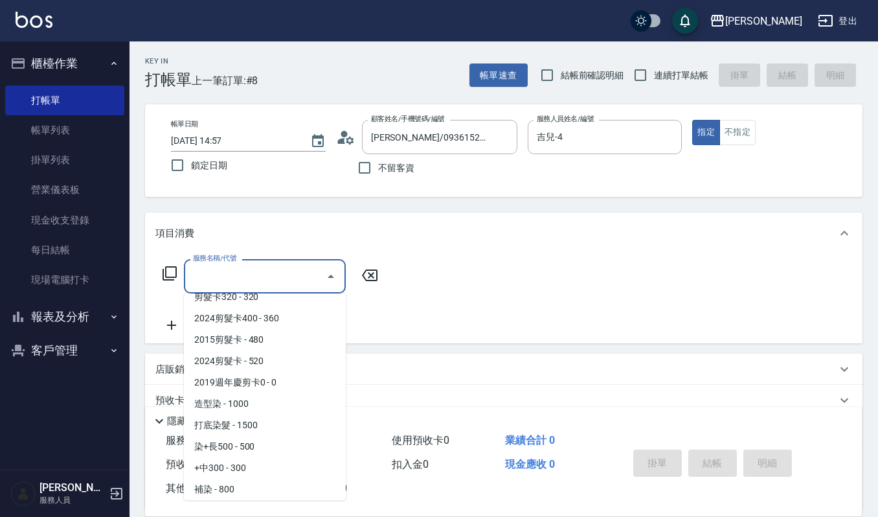
scroll to position [5, 0]
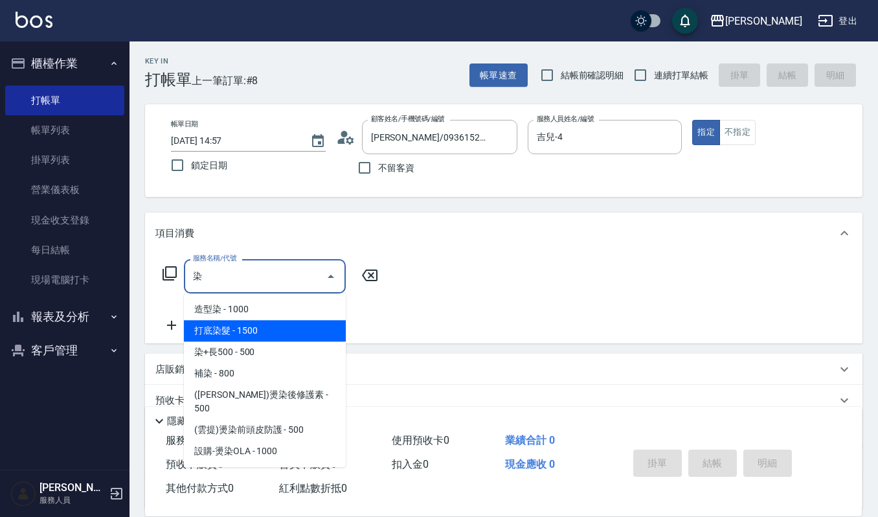
click at [245, 327] on span "打底染髮 - 1500" at bounding box center [265, 330] width 162 height 21
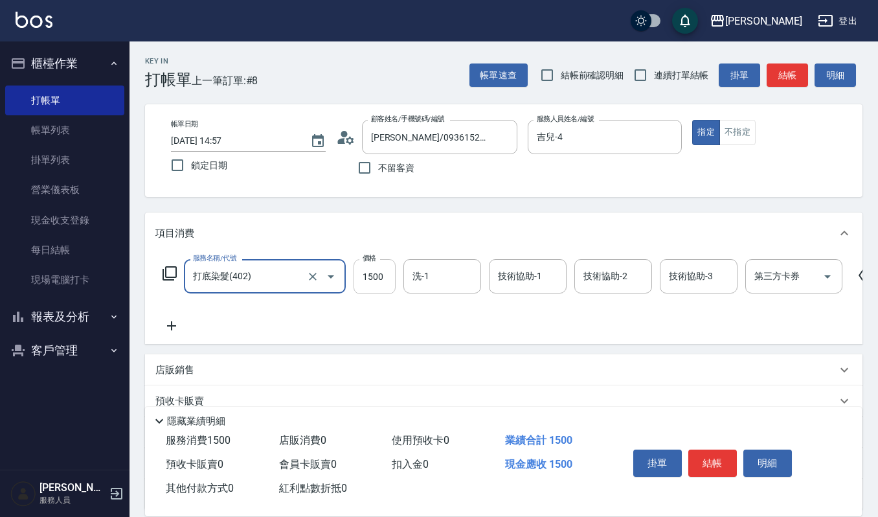
type input "打底染髮(402)"
click at [379, 275] on input "1500" at bounding box center [375, 276] width 42 height 35
type input "2000"
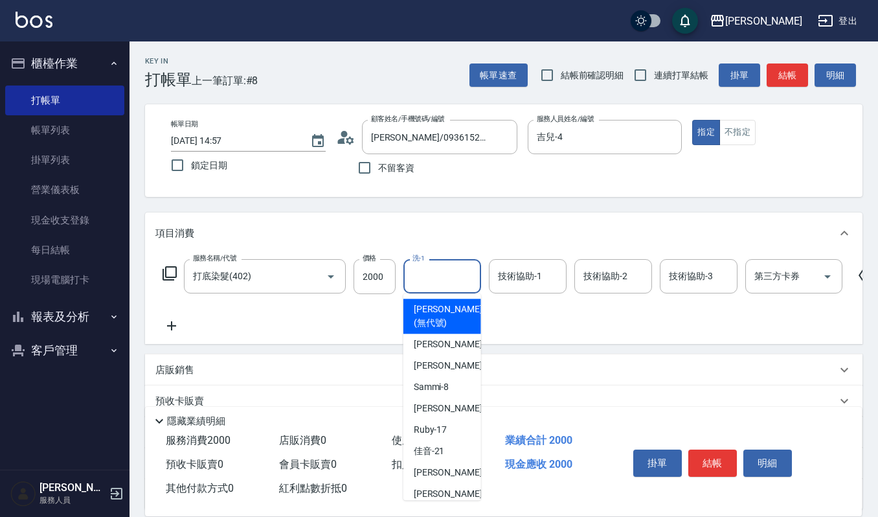
click at [431, 268] on input "洗-1" at bounding box center [442, 276] width 66 height 23
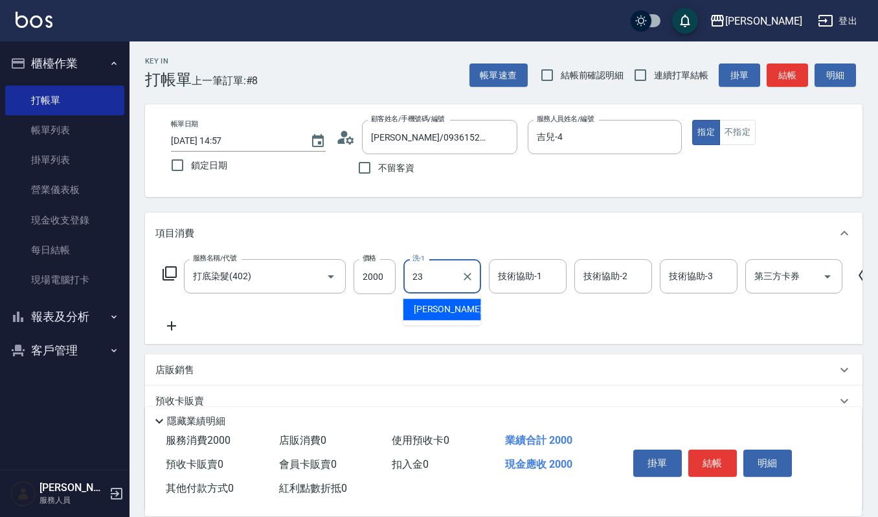
type input "郁涵-23"
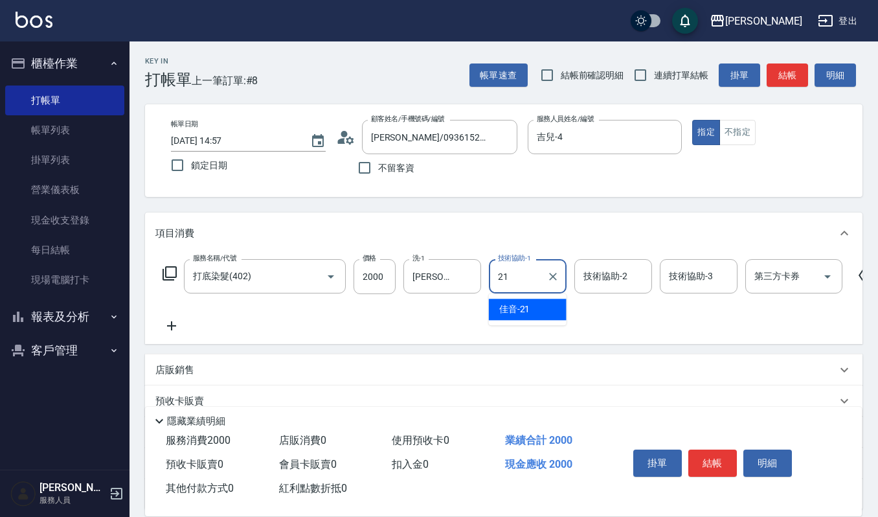
type input "佳音-21"
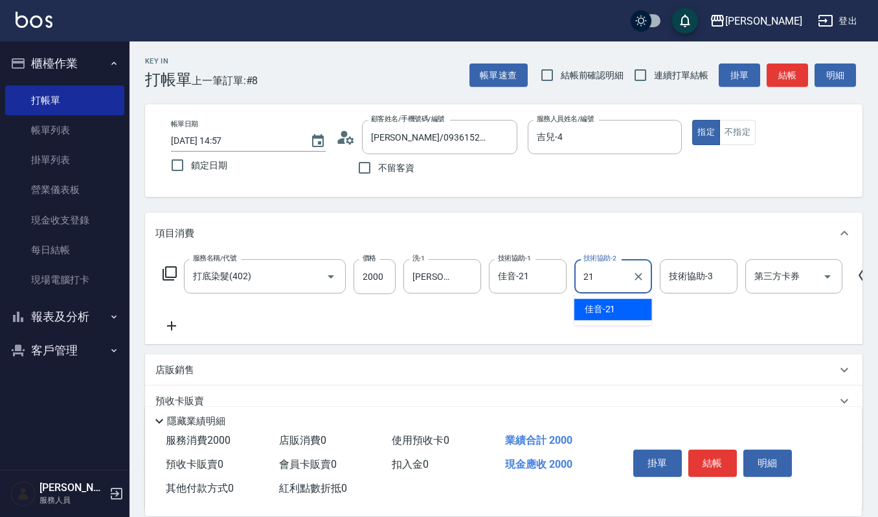
type input "佳音-21"
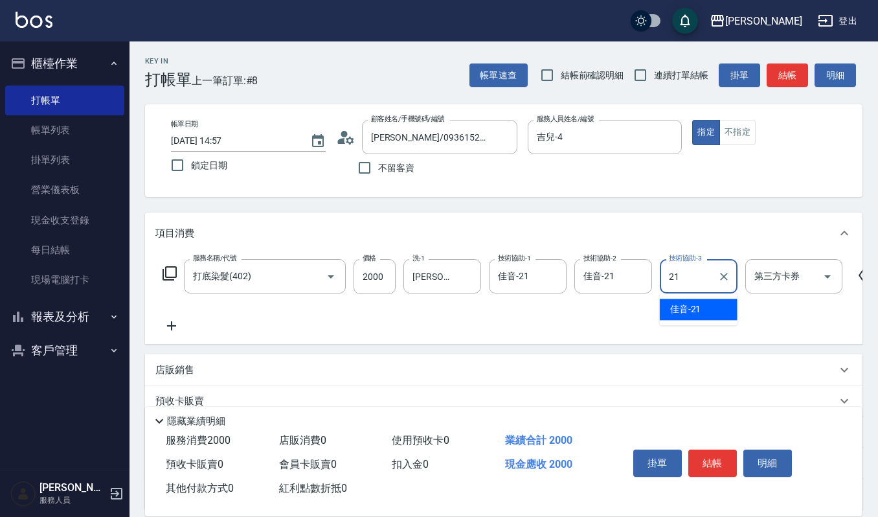
type input "佳音-21"
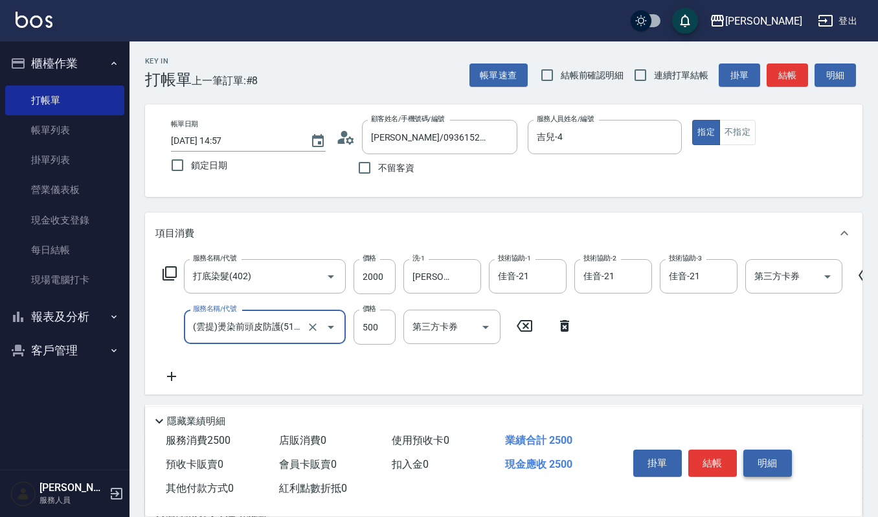
type input "(雲提)燙染前頭皮防護(518)"
click at [750, 453] on button "明細" at bounding box center [768, 463] width 49 height 27
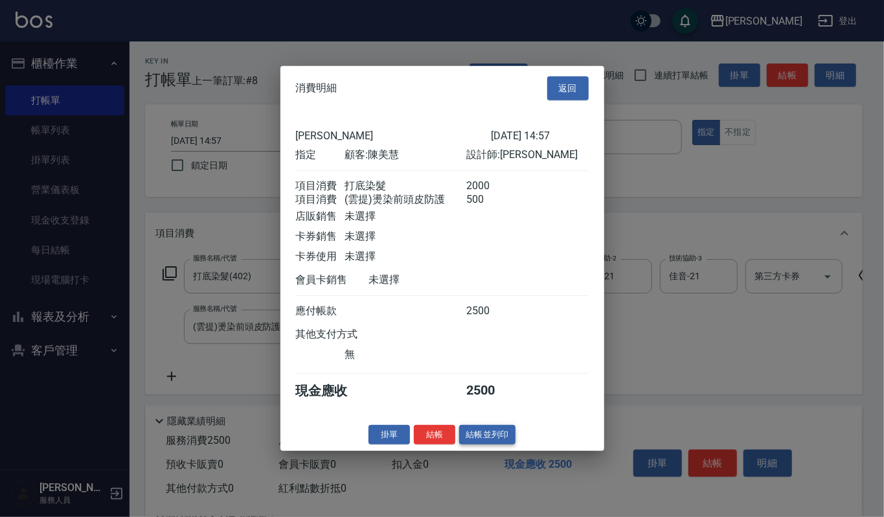
click at [480, 438] on button "結帳並列印" at bounding box center [487, 434] width 56 height 20
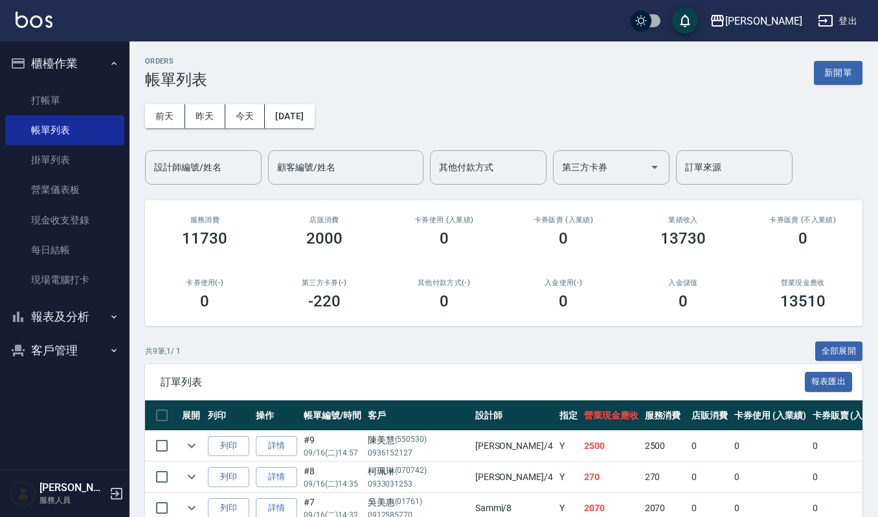
scroll to position [260, 0]
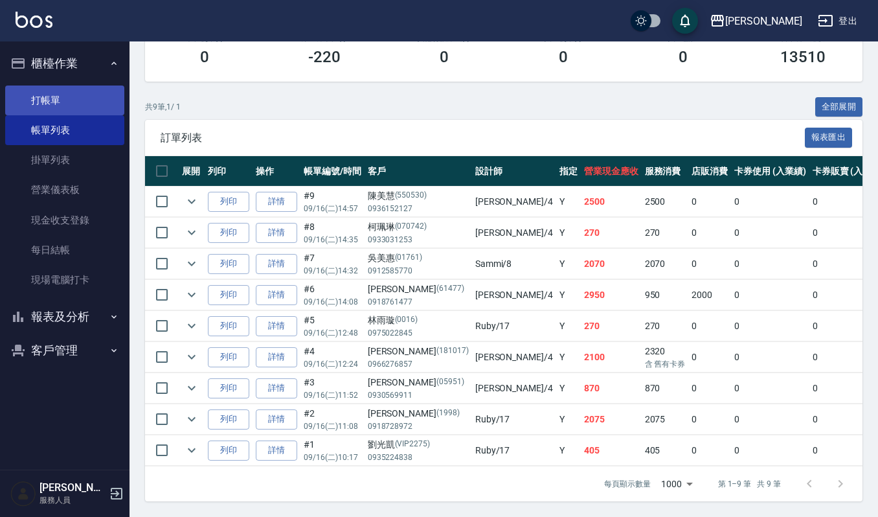
click at [60, 89] on link "打帳單" at bounding box center [64, 101] width 119 height 30
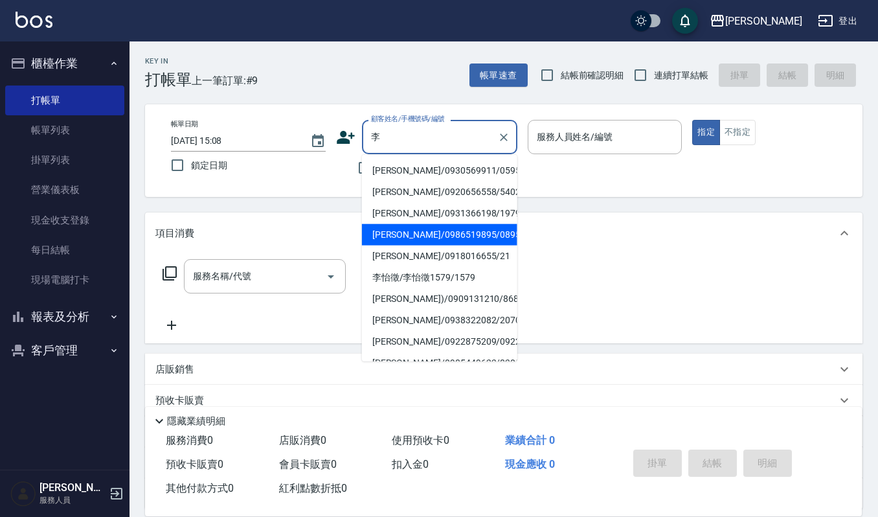
type input "李㚬苓/0986519895/089566"
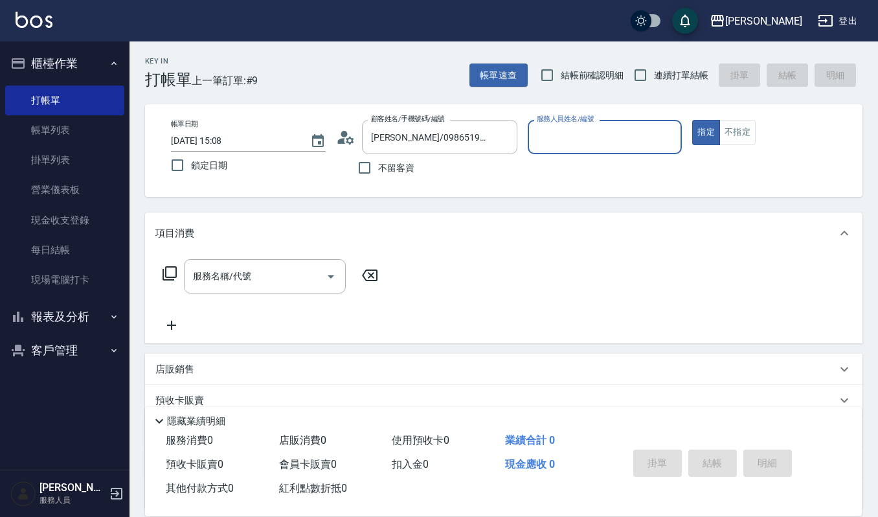
type input "Ruby-17"
click at [693, 120] on button "指定" at bounding box center [707, 132] width 28 height 25
type button "true"
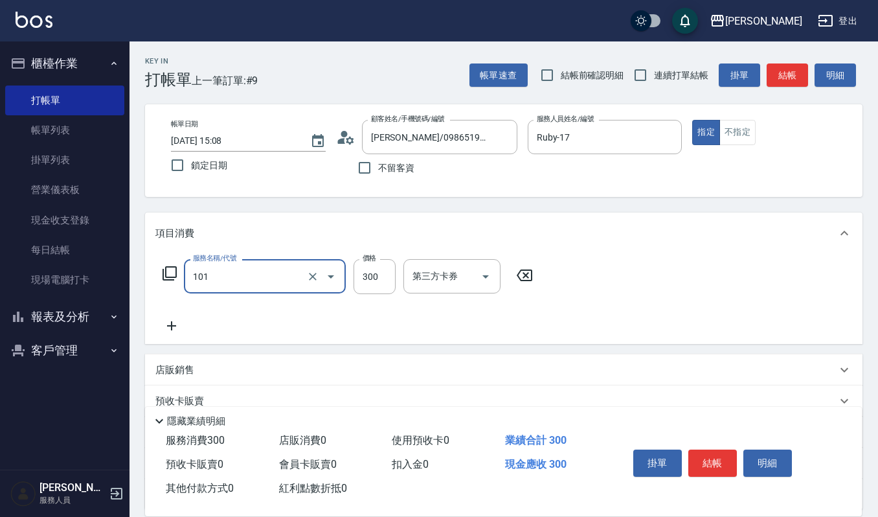
type input "一般洗髮(101)"
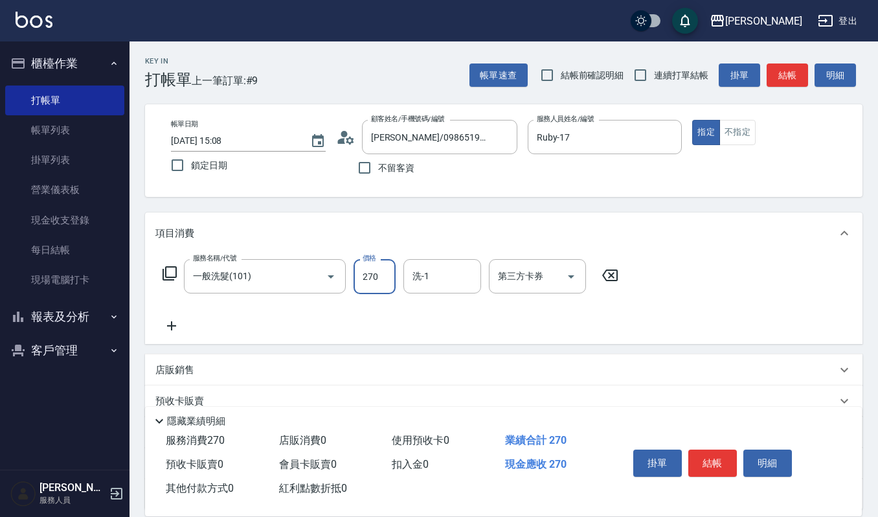
type input "270"
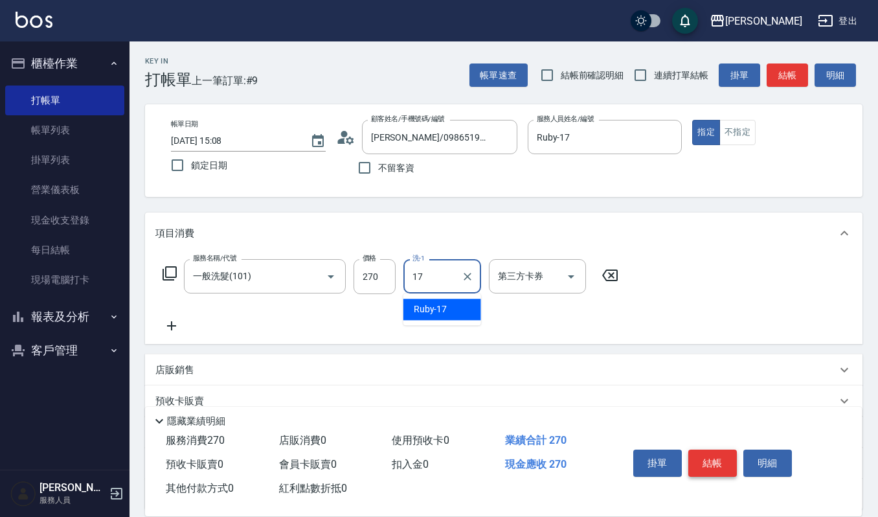
type input "17"
click at [700, 463] on button "結帳" at bounding box center [713, 463] width 49 height 27
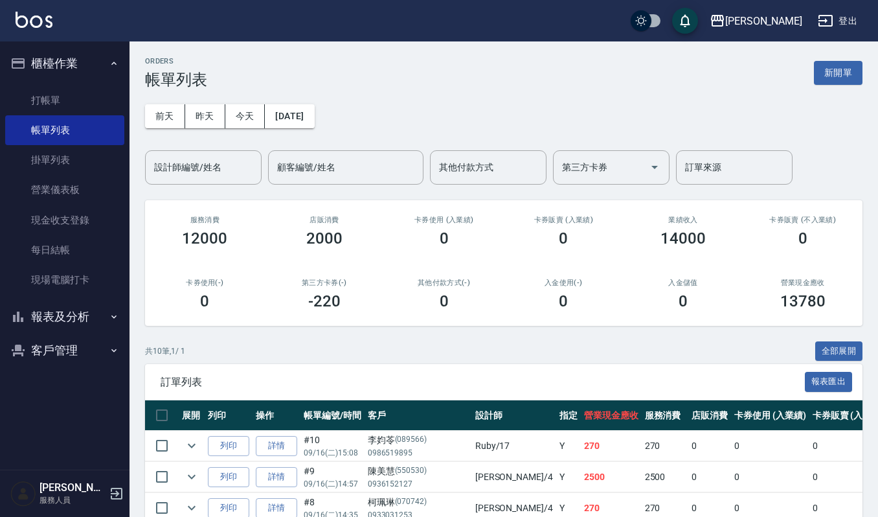
click at [198, 166] on input "設計師編號/姓名" at bounding box center [203, 167] width 105 height 23
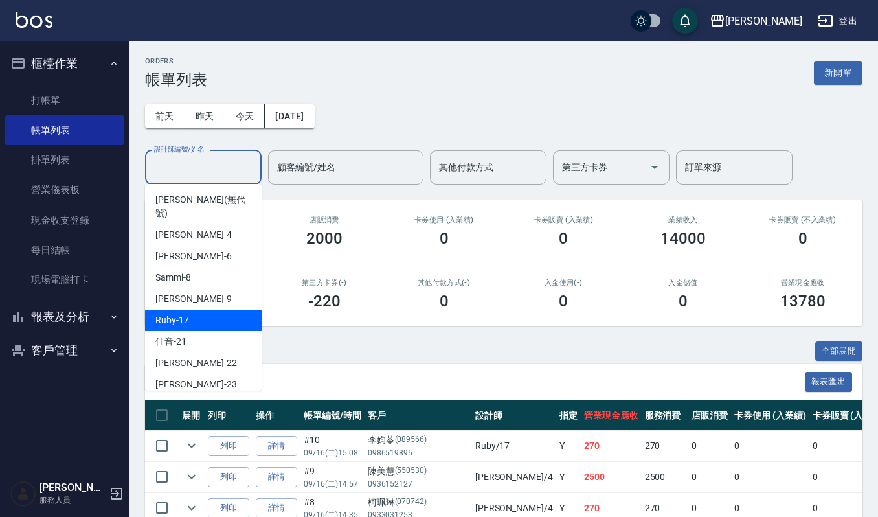
click at [197, 310] on div "Ruby -17" at bounding box center [203, 320] width 117 height 21
type input "Ruby-17"
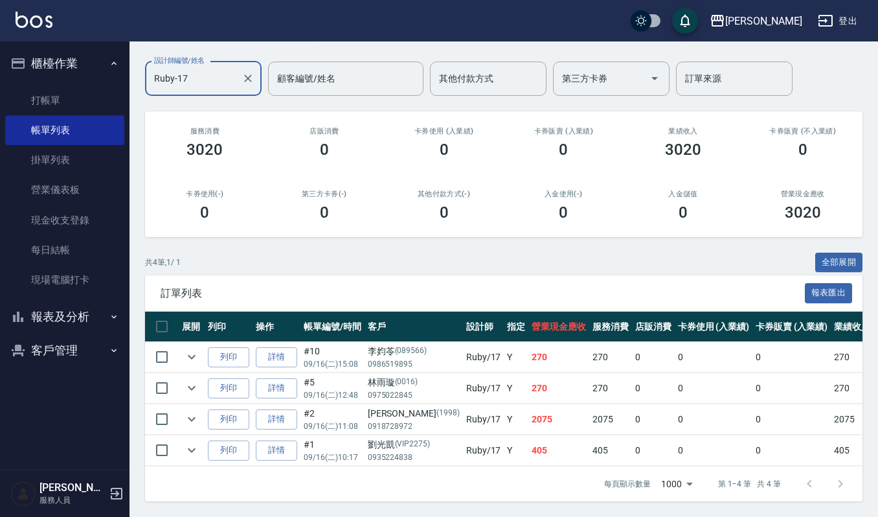
scroll to position [104, 0]
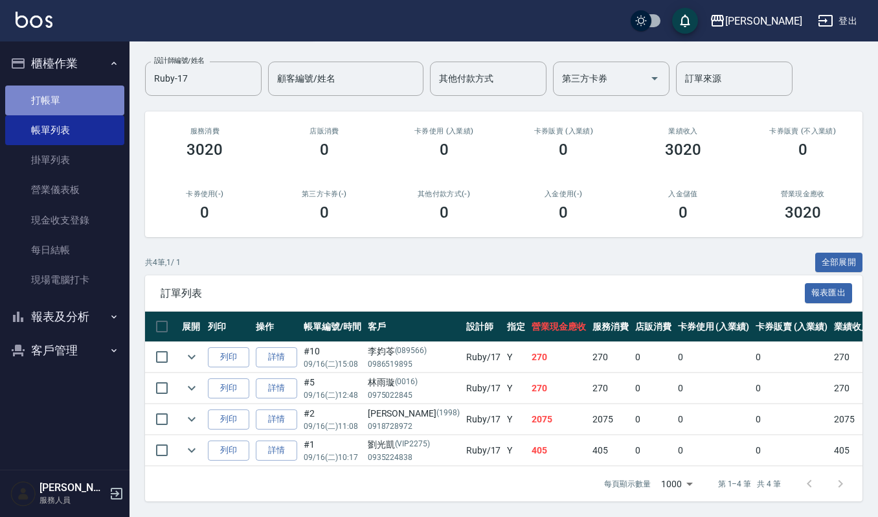
click at [47, 93] on link "打帳單" at bounding box center [64, 101] width 119 height 30
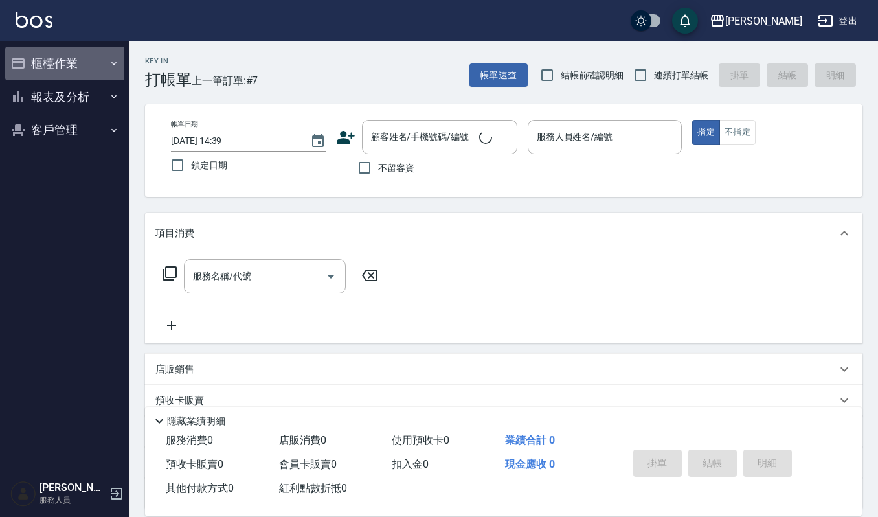
click at [49, 54] on button "櫃檯作業" at bounding box center [64, 64] width 119 height 34
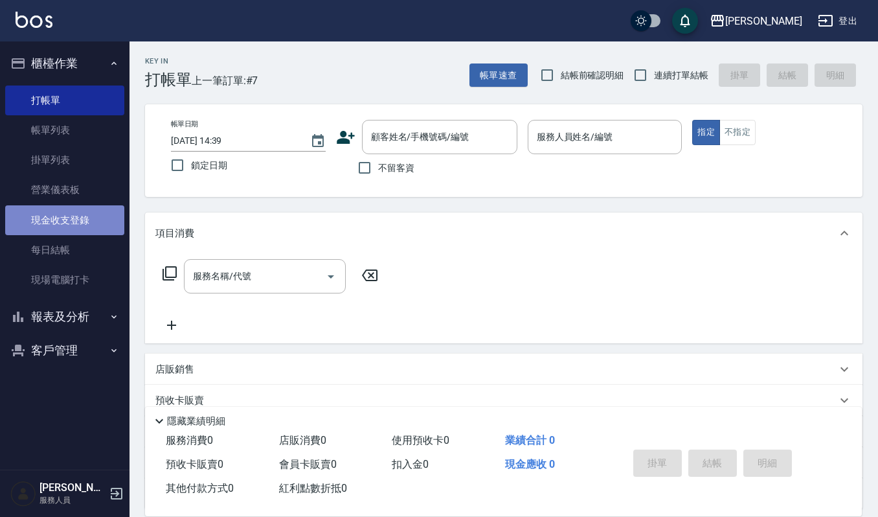
click at [101, 218] on link "現金收支登錄" at bounding box center [64, 220] width 119 height 30
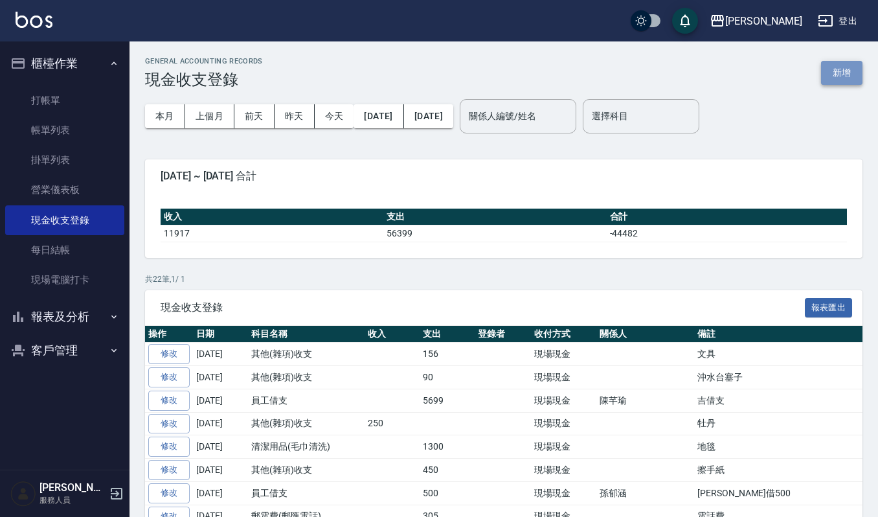
click at [862, 71] on button "新增" at bounding box center [841, 73] width 41 height 24
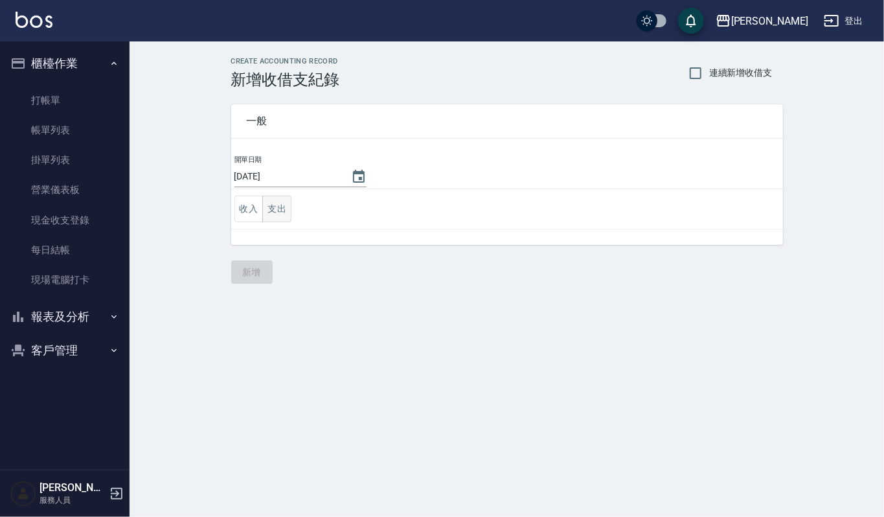
click at [279, 205] on button "支出" at bounding box center [276, 209] width 29 height 27
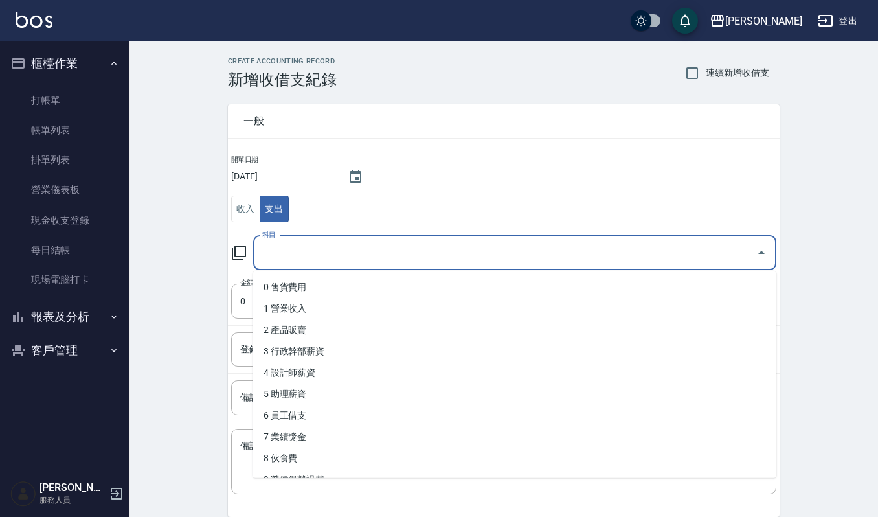
click at [312, 260] on input "科目" at bounding box center [505, 253] width 492 height 23
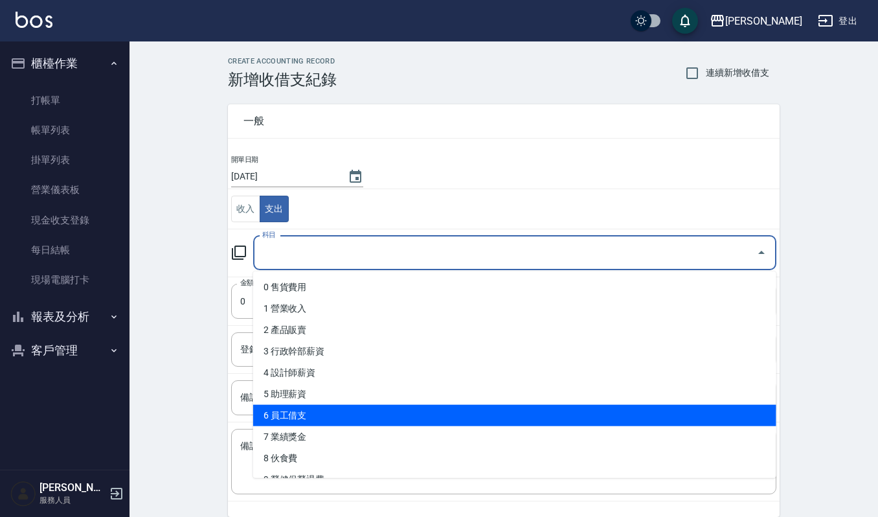
click at [339, 415] on li "6 員工借支" at bounding box center [514, 415] width 523 height 21
type input "6 員工借支"
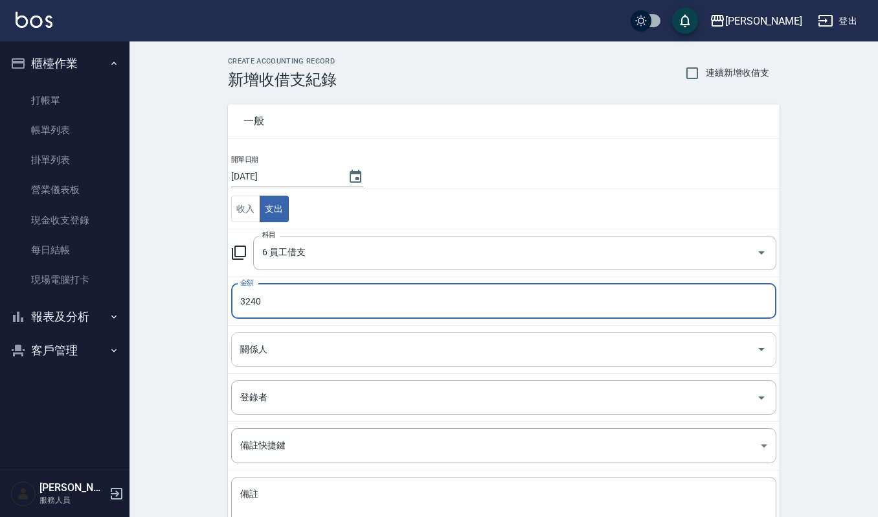
type input "3240"
click at [351, 348] on input "關係人" at bounding box center [494, 349] width 514 height 23
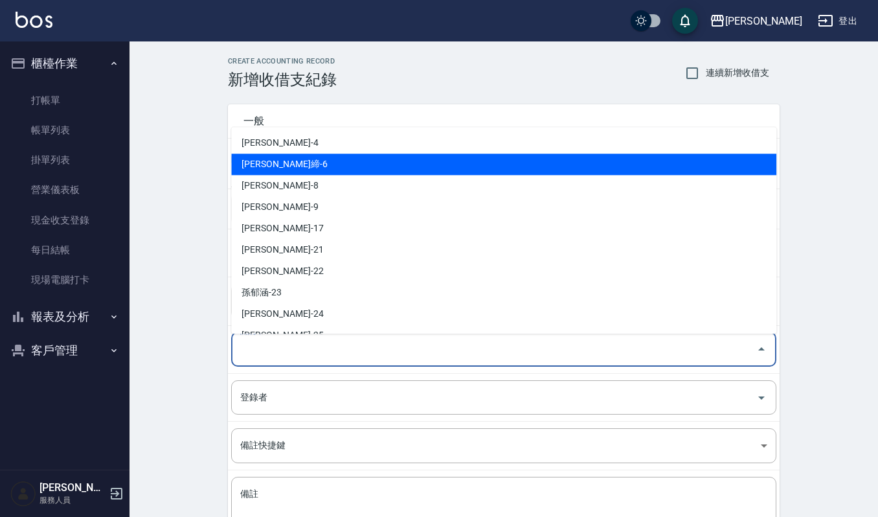
click at [338, 159] on li "林艾締-6" at bounding box center [503, 164] width 545 height 21
type input "林艾締-6"
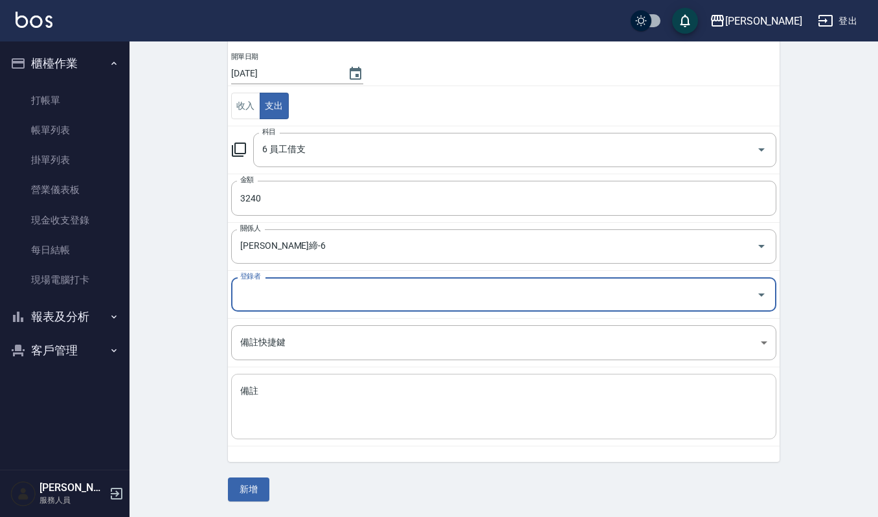
scroll to position [104, 0]
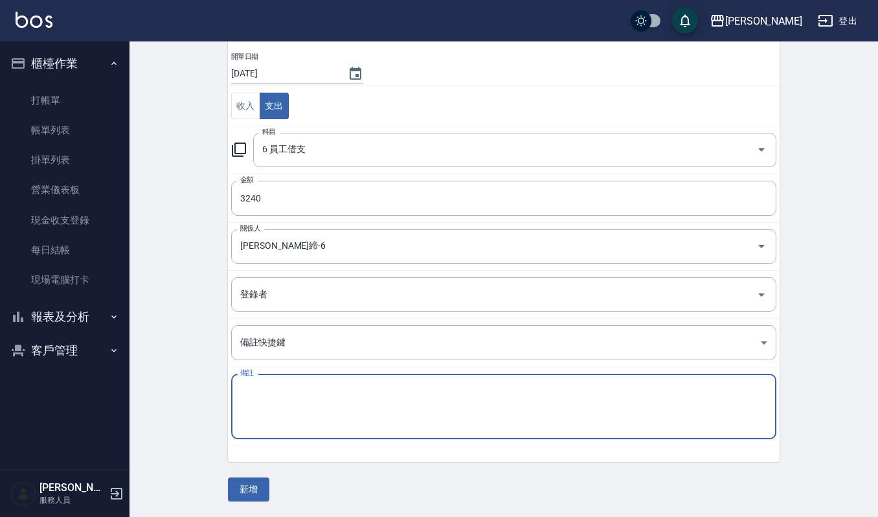
click at [338, 413] on textarea "備註" at bounding box center [503, 407] width 527 height 44
type textarea "ㄕ"
type textarea "酒令借支"
click at [262, 490] on button "新增" at bounding box center [248, 489] width 41 height 24
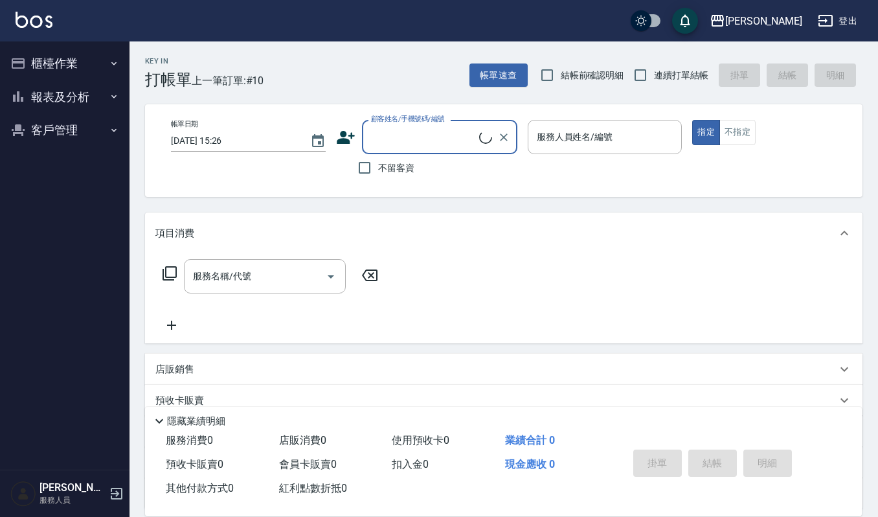
click at [89, 128] on button "客戶管理" at bounding box center [64, 130] width 119 height 34
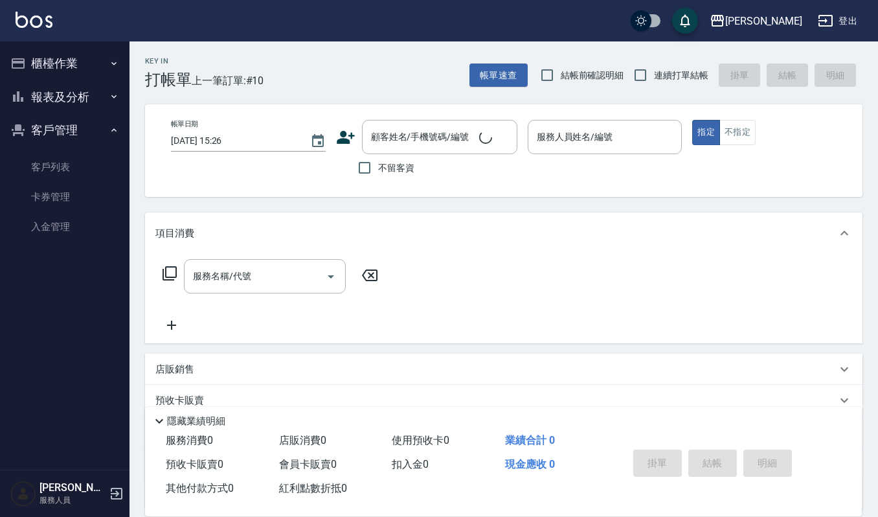
click at [97, 52] on button "櫃檯作業" at bounding box center [64, 64] width 119 height 34
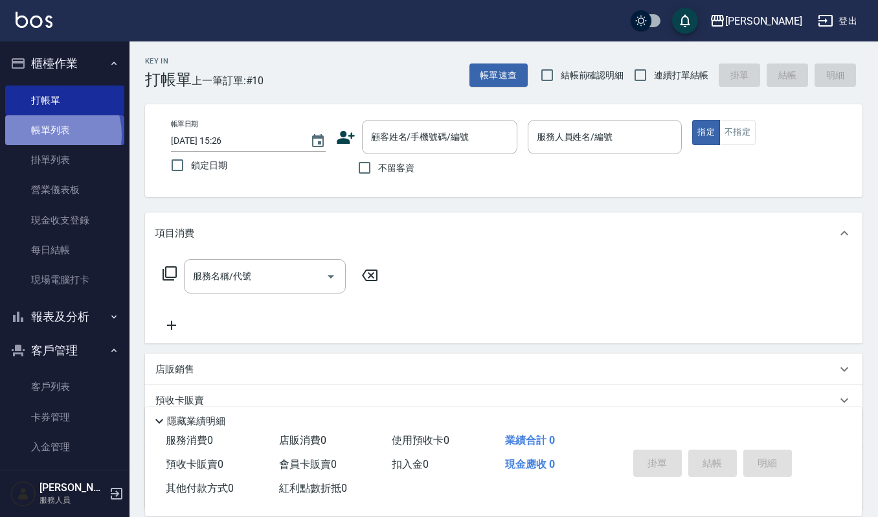
click at [51, 135] on link "帳單列表" at bounding box center [64, 130] width 119 height 30
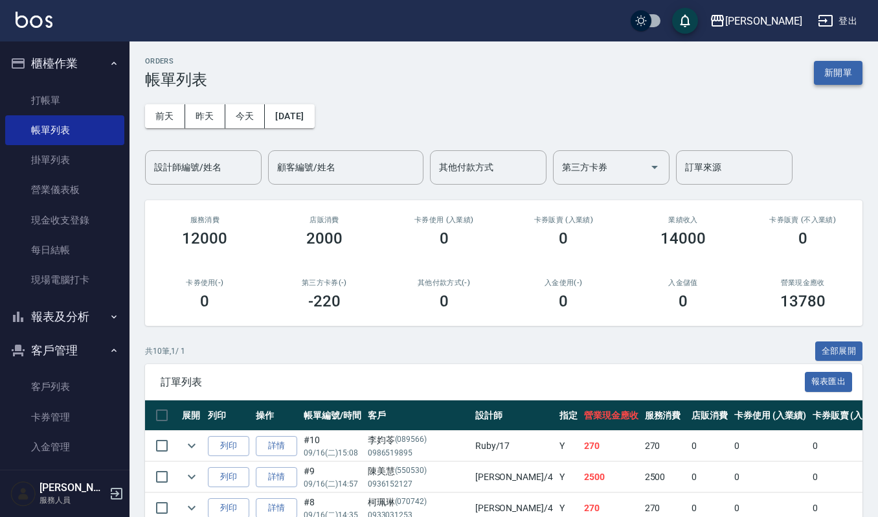
click at [838, 65] on button "新開單" at bounding box center [838, 73] width 49 height 24
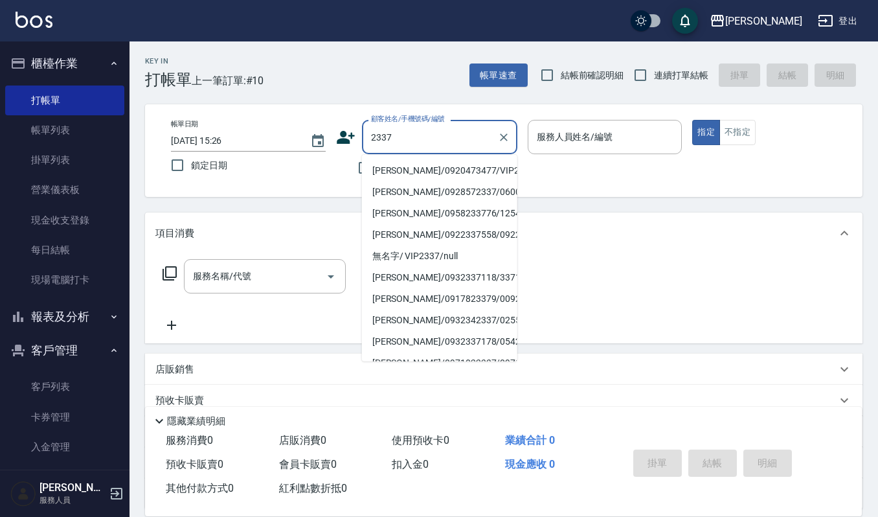
type input "劉宜侑/0920473477/VIP2337"
click at [693, 120] on button "指定" at bounding box center [707, 132] width 28 height 25
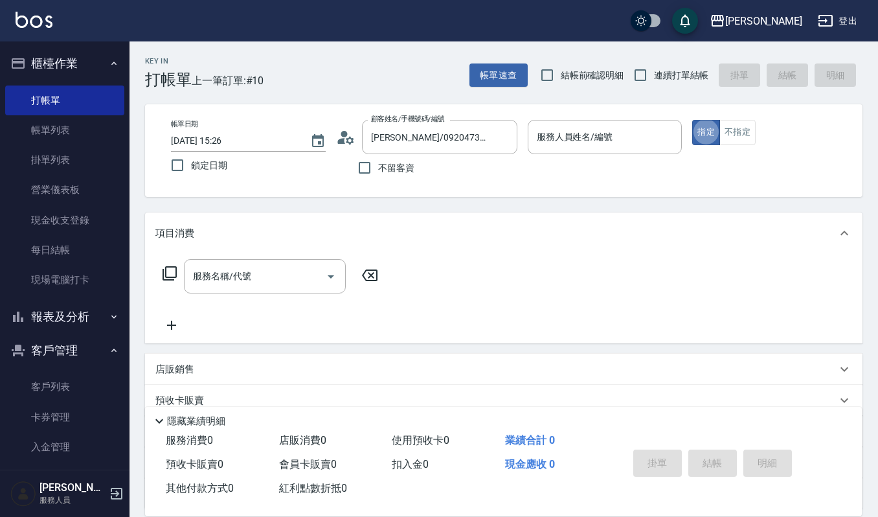
type button "true"
type input "吉兒-4"
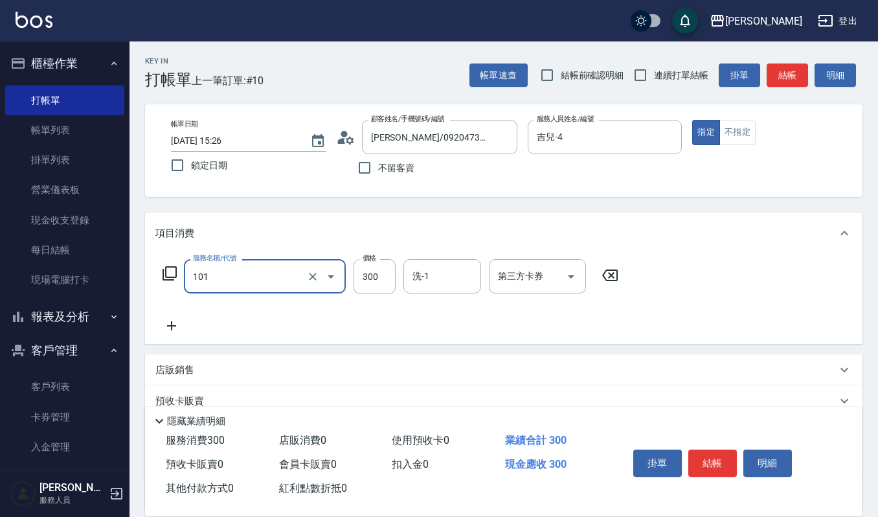
type input "一般洗髮(101)"
type input "270"
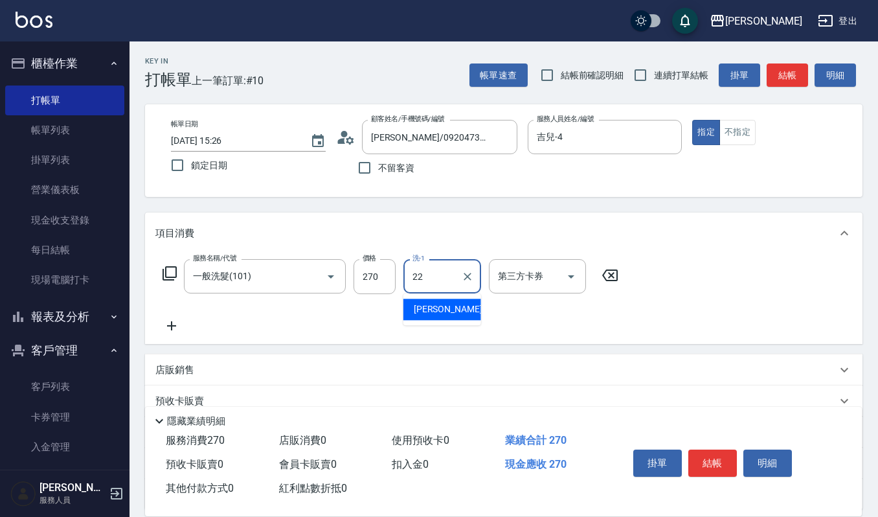
type input "宜芳-22"
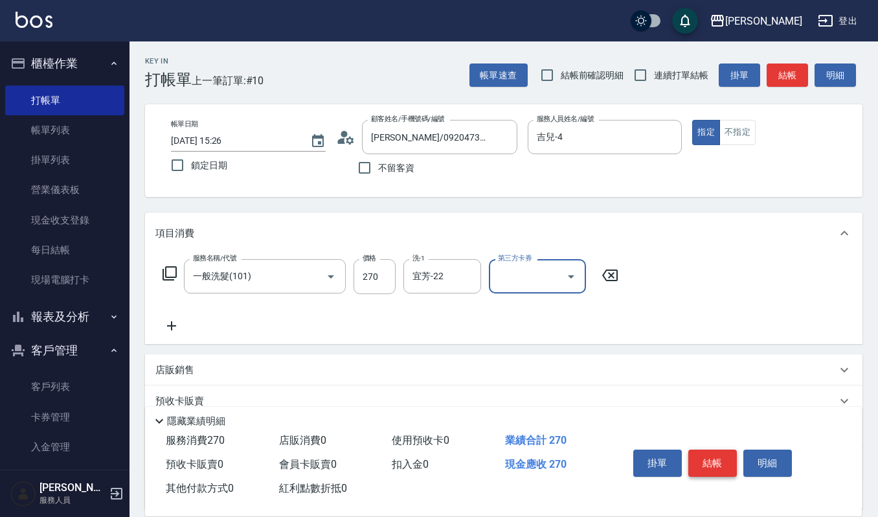
click at [694, 464] on button "結帳" at bounding box center [713, 463] width 49 height 27
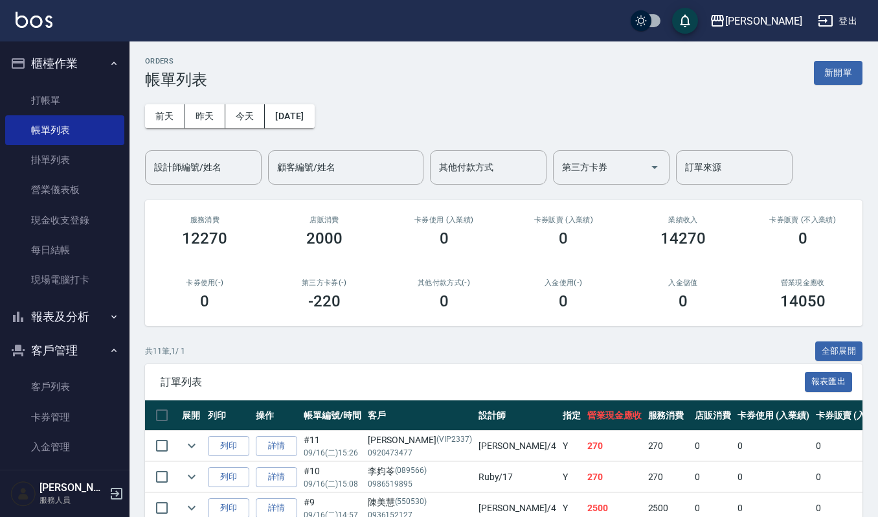
click at [367, 360] on div "共 11 筆, 1 / 1 全部展開" at bounding box center [504, 351] width 718 height 20
click at [227, 450] on button "列印" at bounding box center [228, 446] width 41 height 20
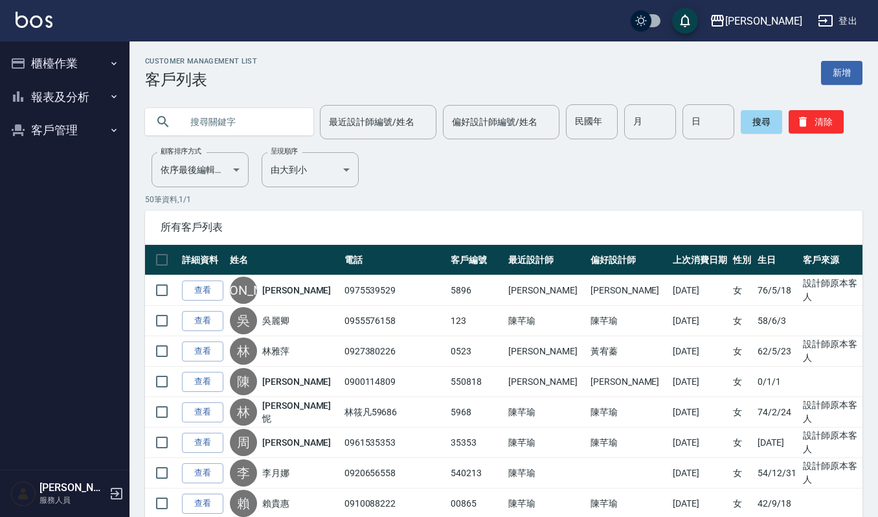
click at [262, 115] on input "text" at bounding box center [242, 121] width 122 height 35
type input "0938012272"
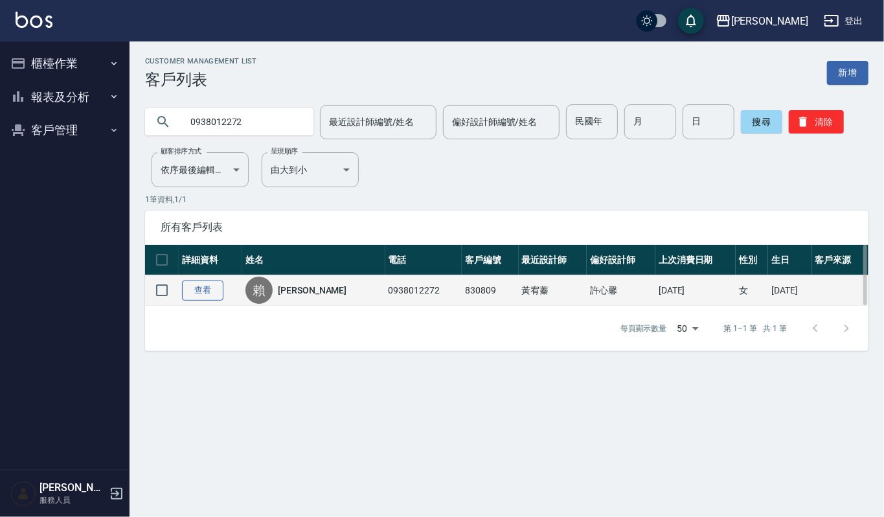
click at [218, 288] on link "查看" at bounding box center [202, 291] width 41 height 20
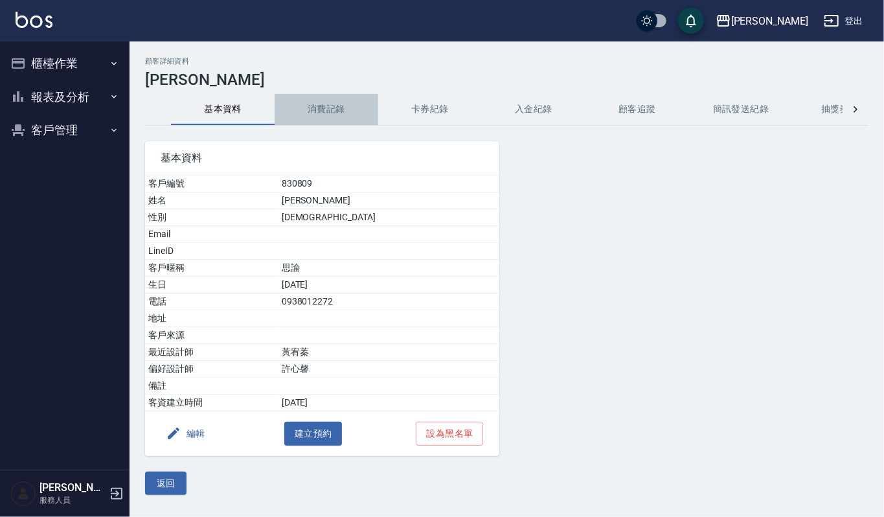
click at [327, 117] on button "消費記錄" at bounding box center [327, 109] width 104 height 31
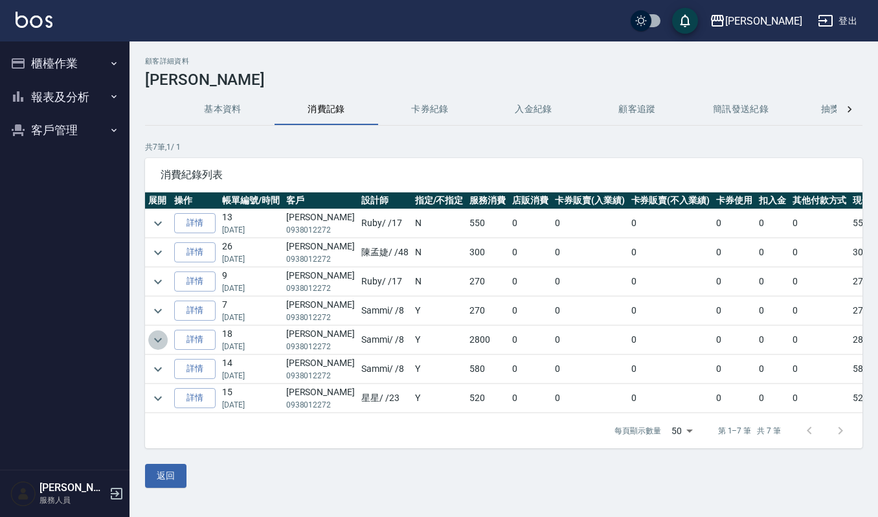
click at [156, 336] on icon "expand row" at bounding box center [158, 340] width 16 height 16
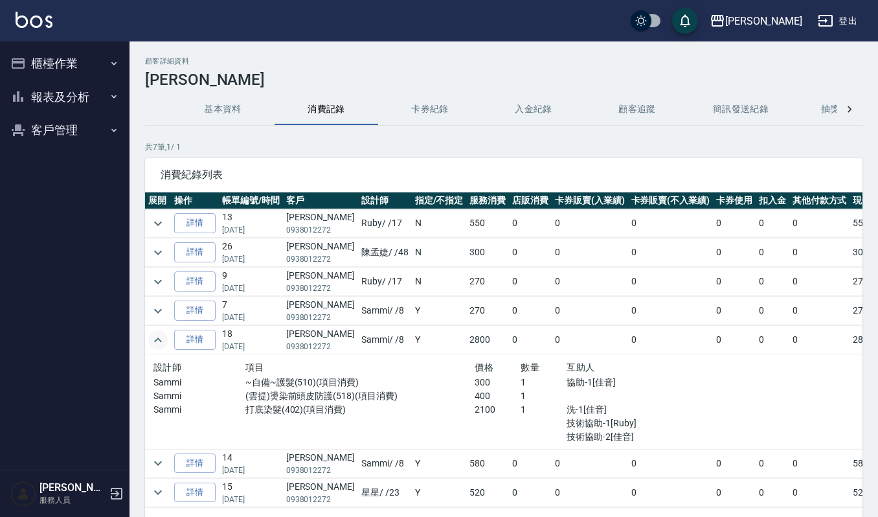
click at [84, 124] on button "客戶管理" at bounding box center [64, 130] width 119 height 34
click at [92, 170] on link "客戶列表" at bounding box center [64, 167] width 119 height 30
